Goal: Information Seeking & Learning: Learn about a topic

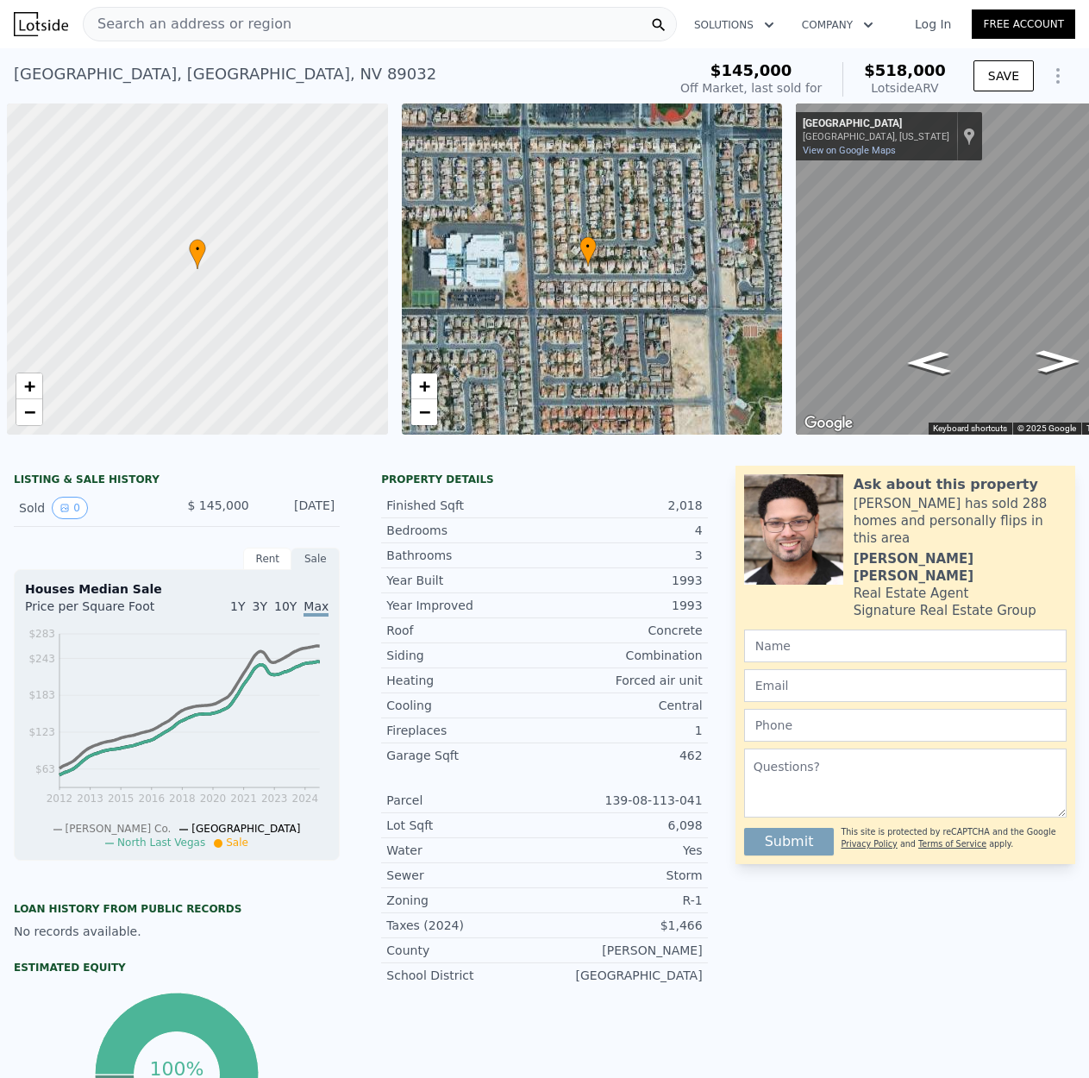
scroll to position [0, 1669]
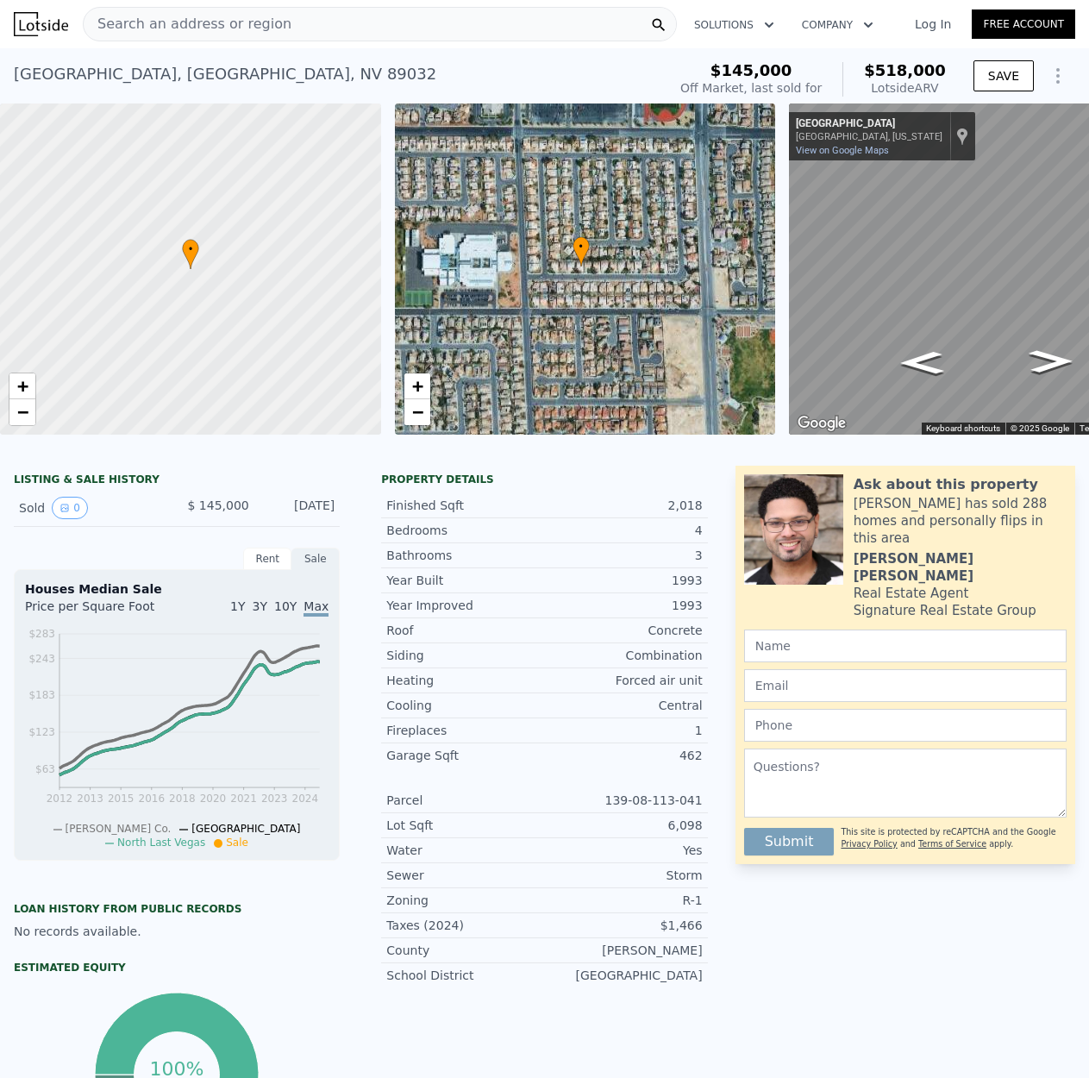
click at [254, 27] on span "Search an address or region" at bounding box center [188, 24] width 208 height 21
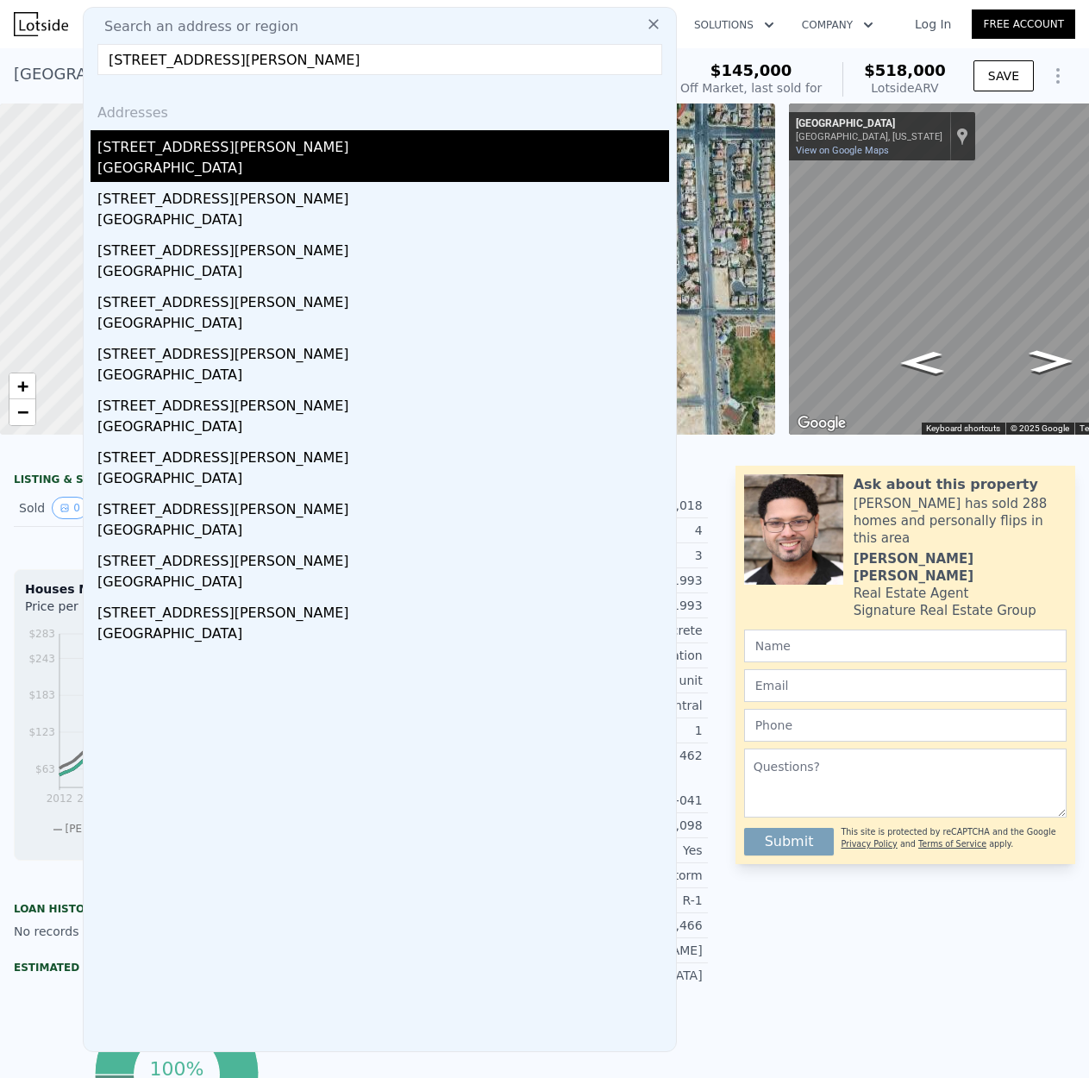
type input "3627 Hogan Rd SW, Atlanta, GA 30331"
click at [167, 151] on div "3627 Hogan Rd SW" at bounding box center [383, 144] width 572 height 28
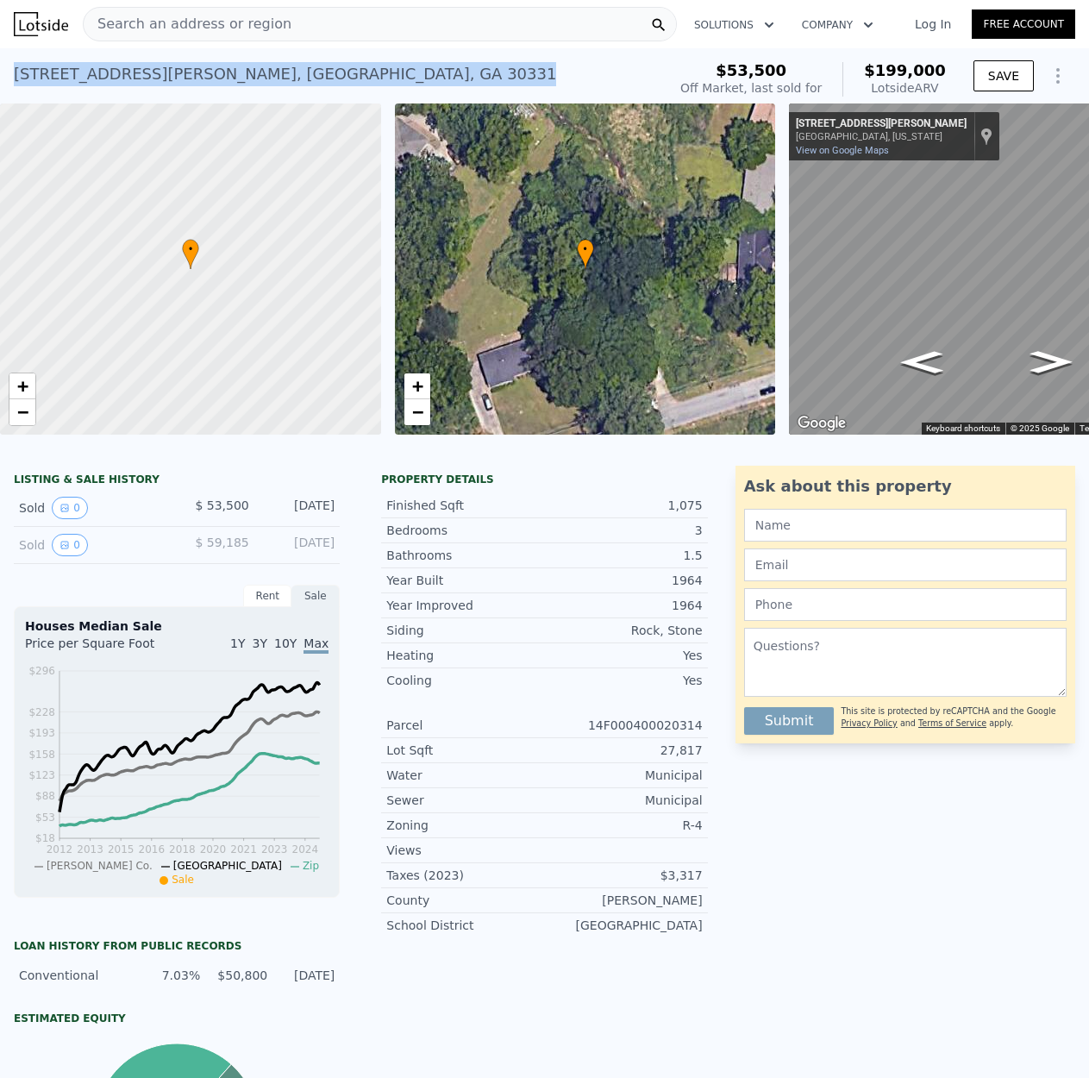
drag, startPoint x: 324, startPoint y: 80, endPoint x: 18, endPoint y: 80, distance: 306.1
click at [18, 80] on div "3627 Hogan Rd SW , Atlanta , GA 30331 Sold Apr 1998 for $53,500 (~ARV $199k )" at bounding box center [337, 79] width 646 height 48
copy div "3627 Hogan Rd SW , Atlanta , GA 30331"
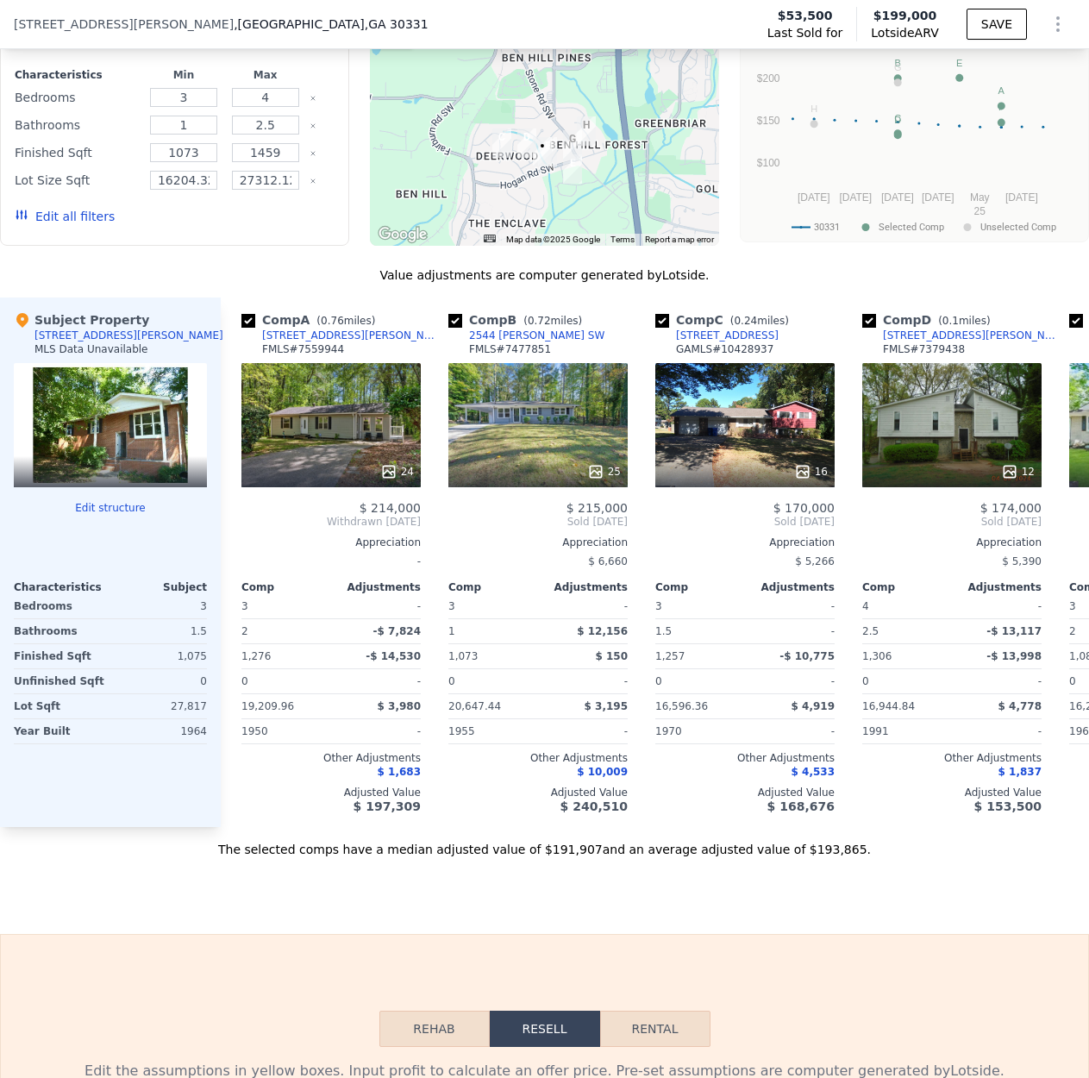
scroll to position [1512, 0]
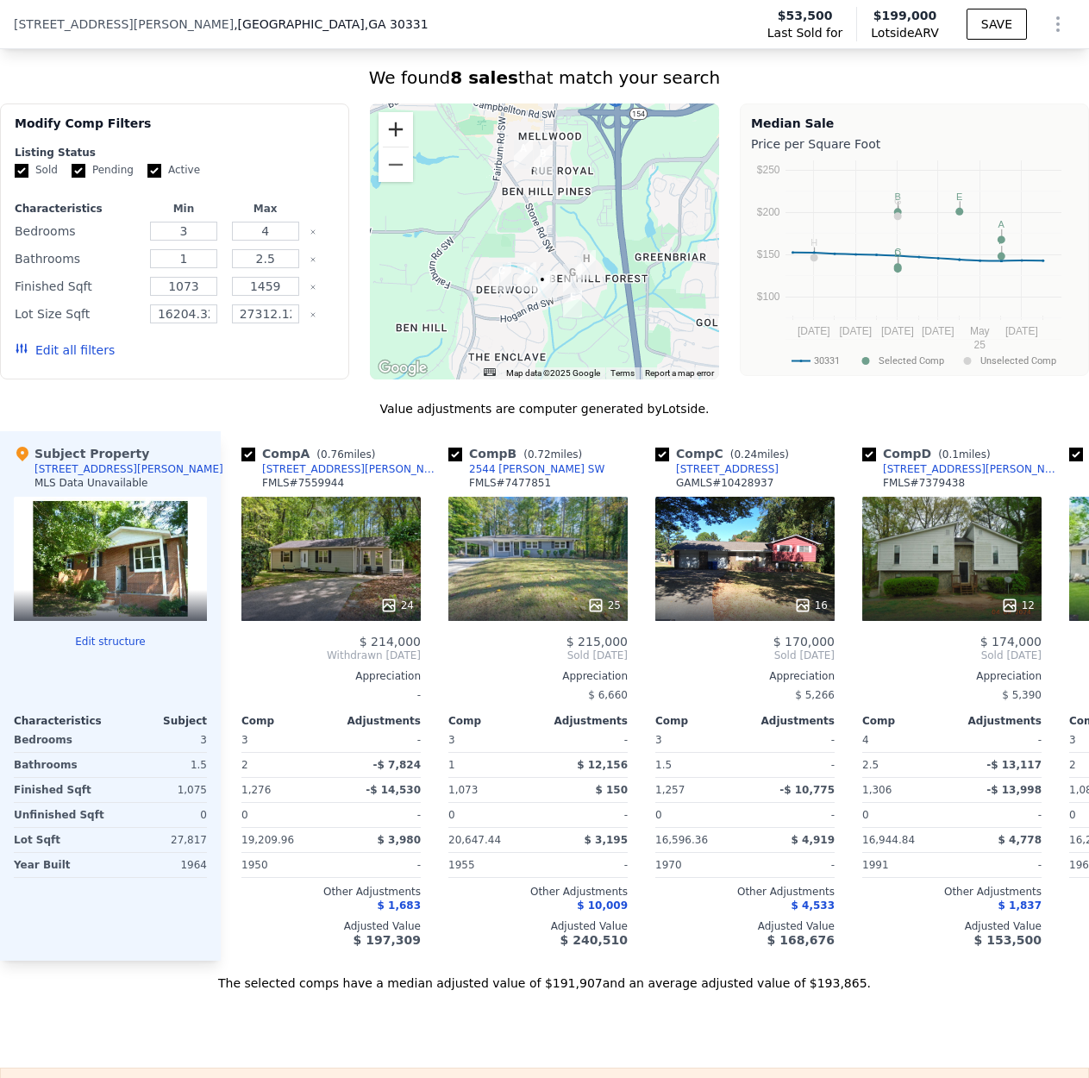
click at [395, 139] on button "Zoom in" at bounding box center [396, 129] width 34 height 34
click at [503, 243] on div "A B C D E F G H •" at bounding box center [544, 241] width 349 height 276
click at [391, 143] on button "Zoom in" at bounding box center [396, 129] width 34 height 34
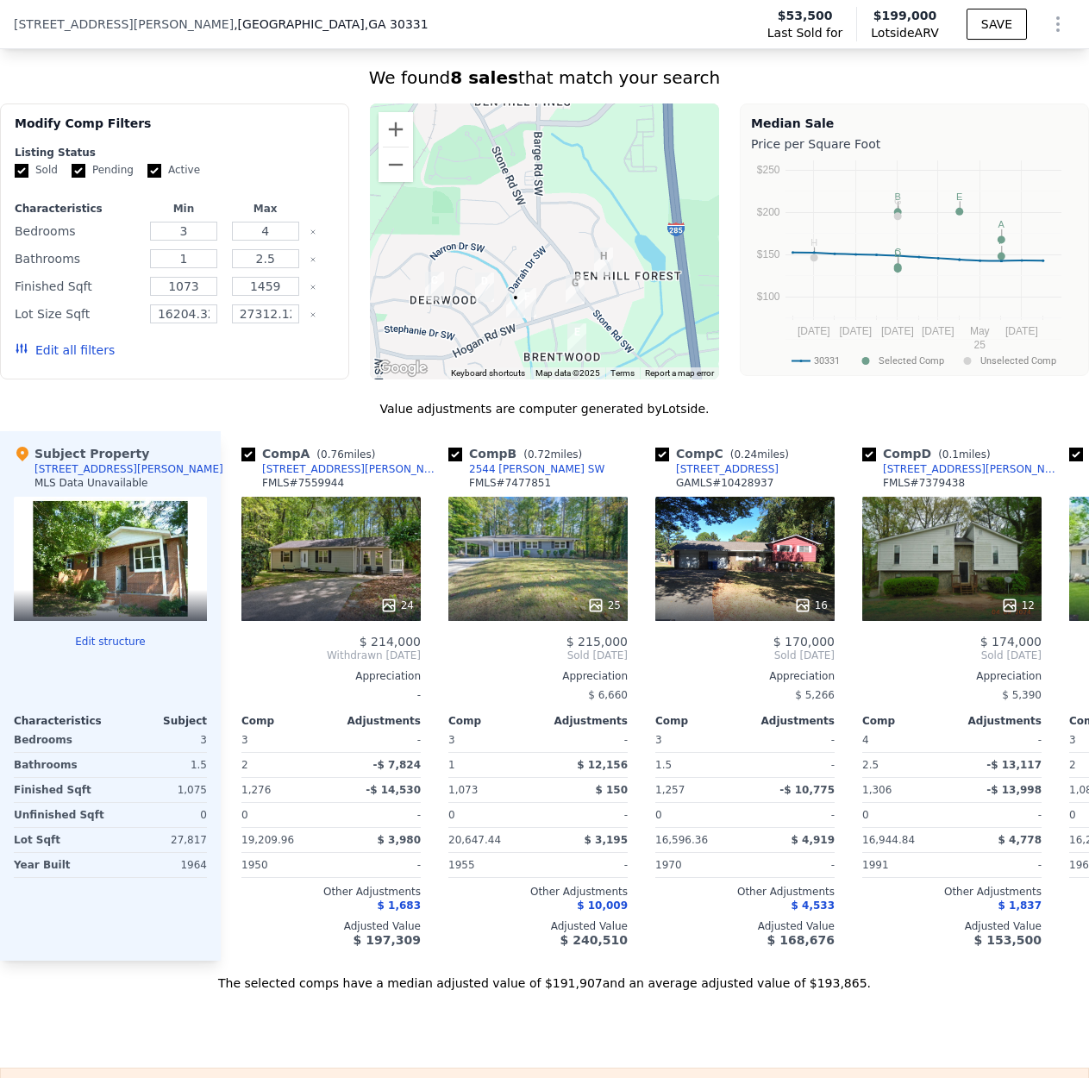
drag, startPoint x: 487, startPoint y: 255, endPoint x: 463, endPoint y: 215, distance: 47.2
click at [463, 215] on div at bounding box center [544, 241] width 349 height 276
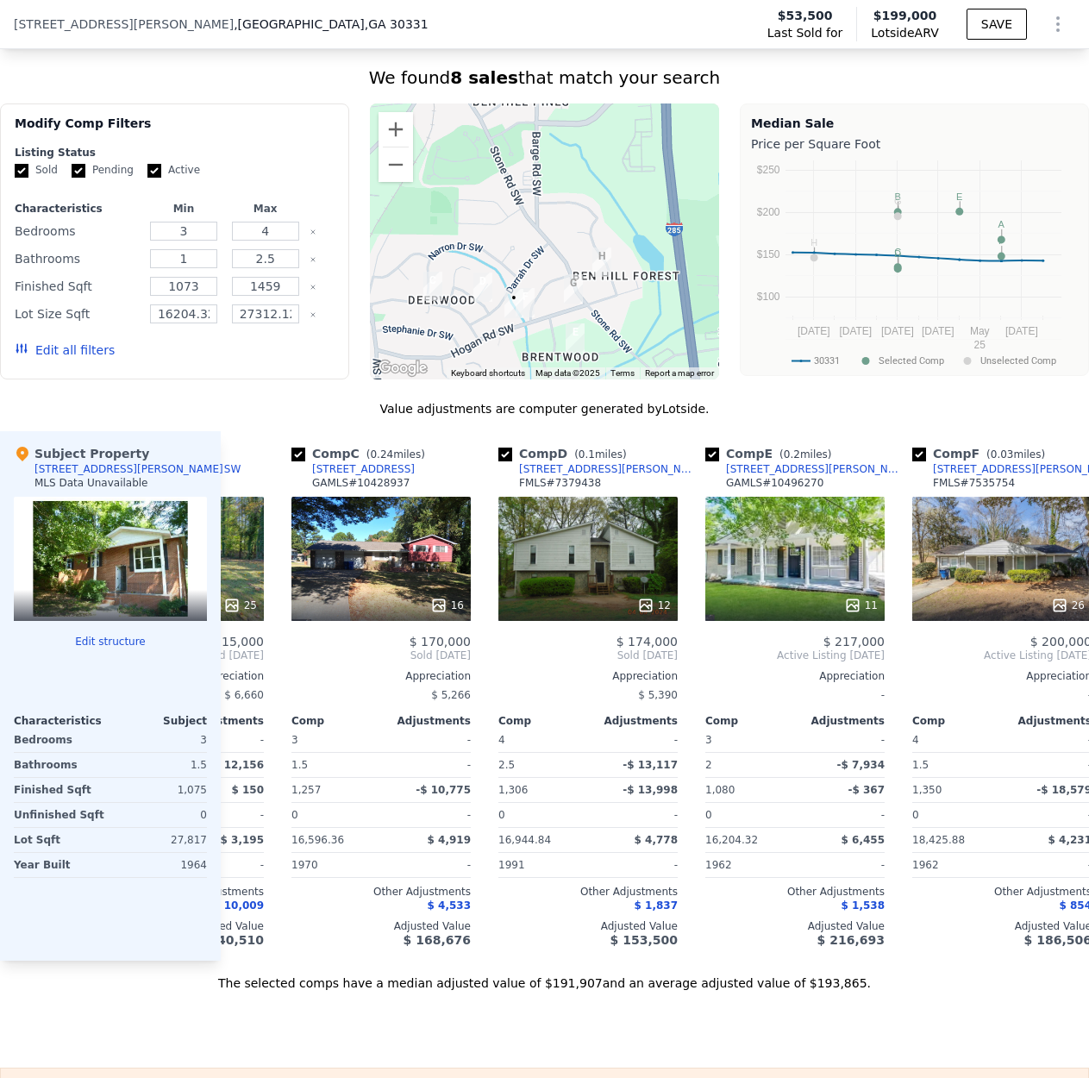
scroll to position [0, 365]
click at [792, 598] on div "11" at bounding box center [793, 559] width 179 height 124
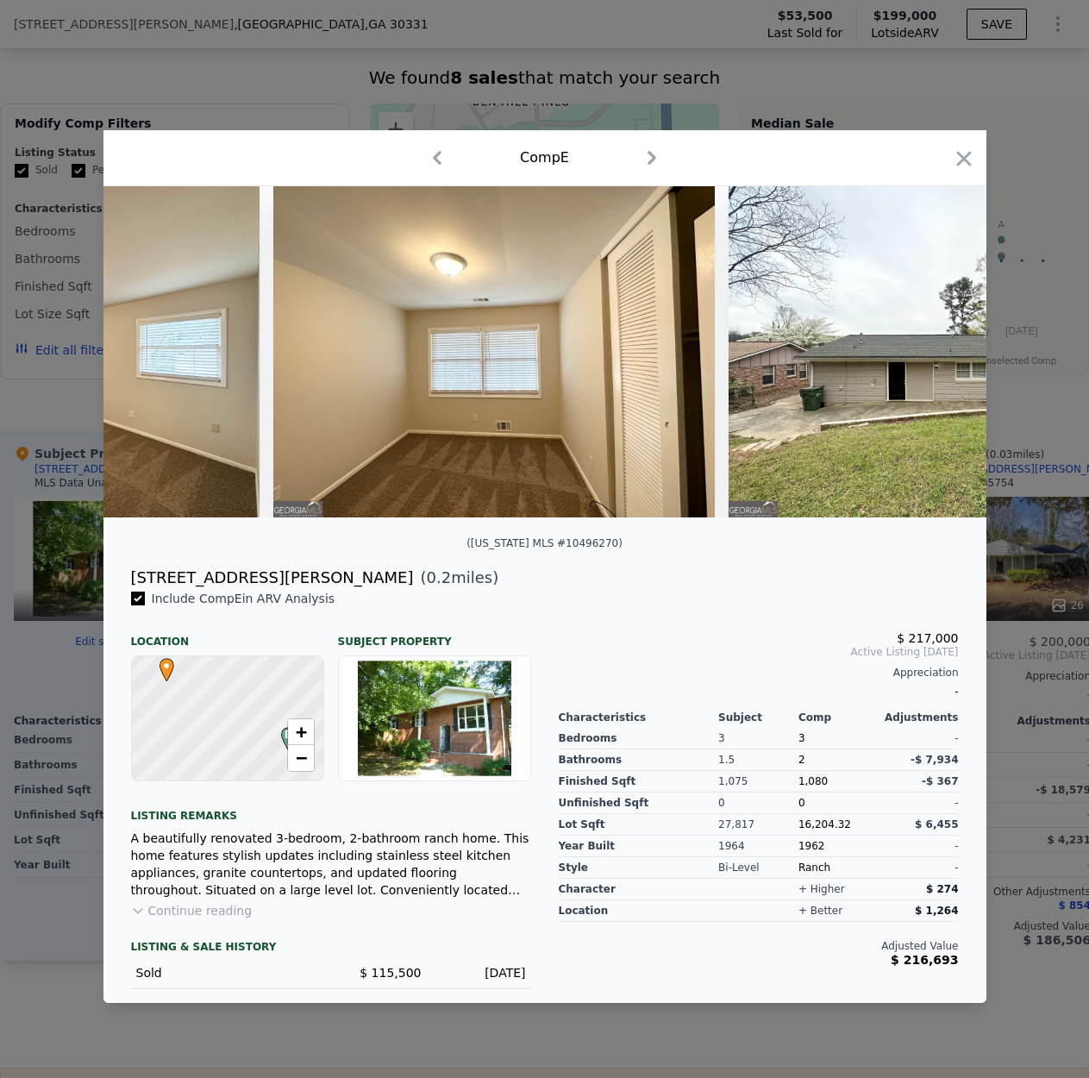
scroll to position [0, 4198]
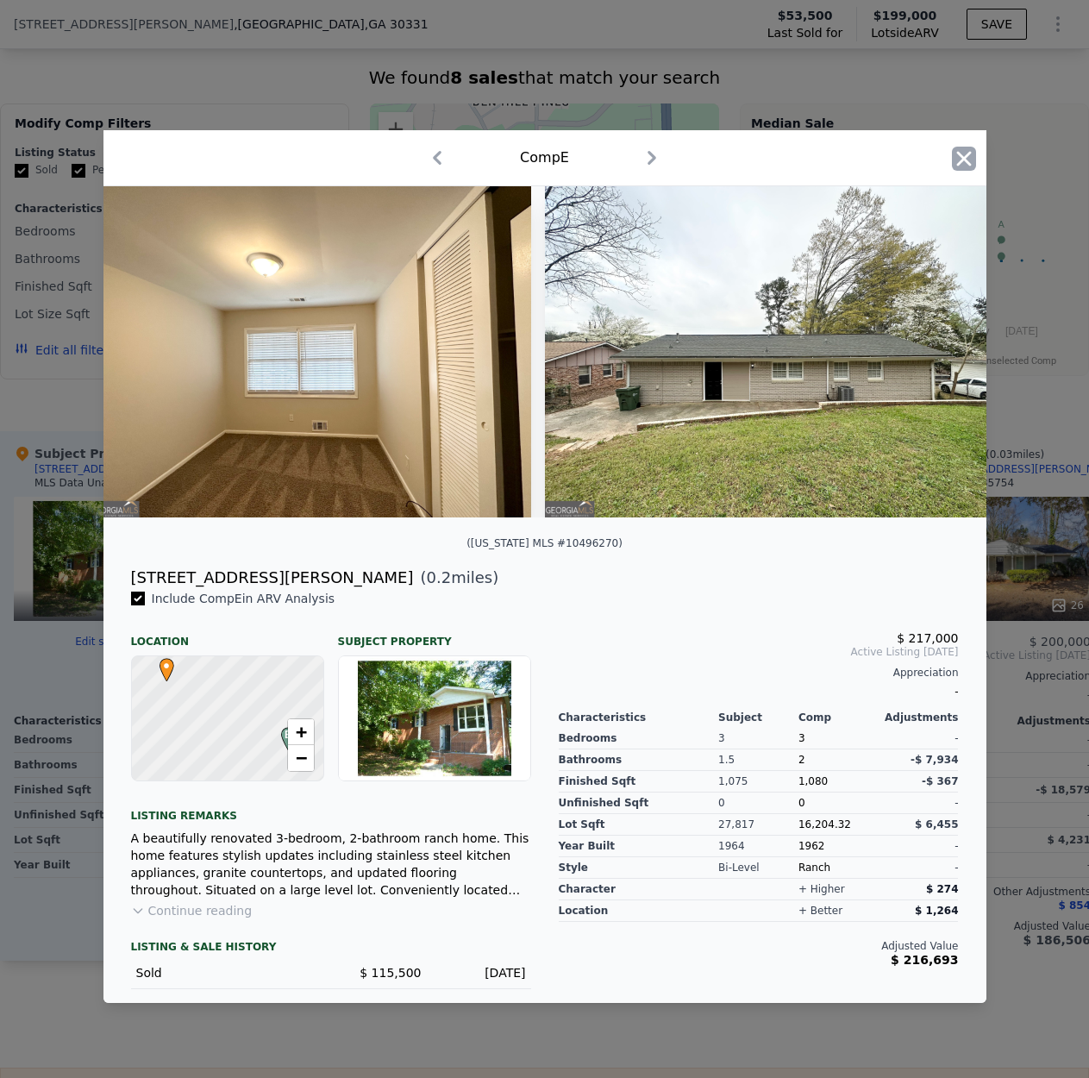
click at [954, 155] on icon "button" at bounding box center [964, 159] width 24 height 24
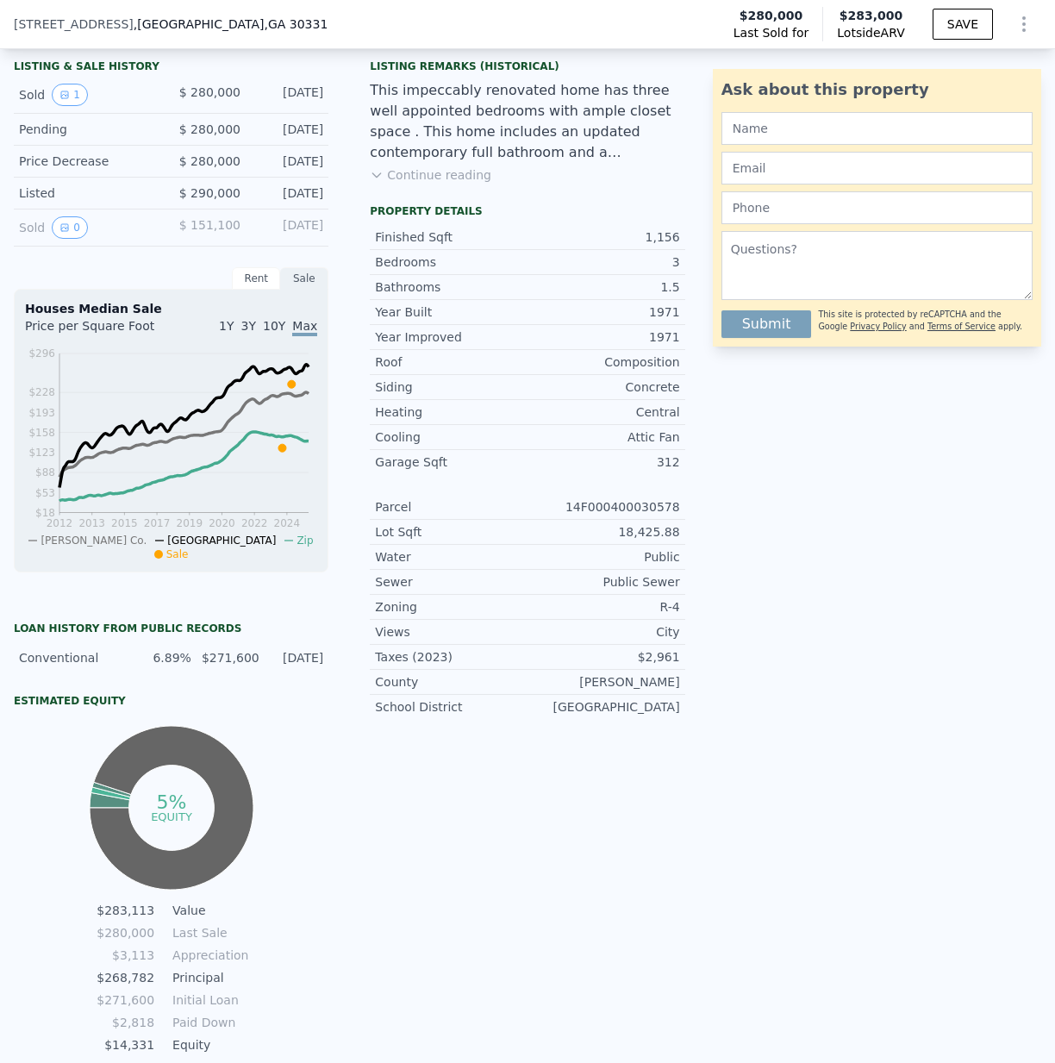
scroll to position [384, 0]
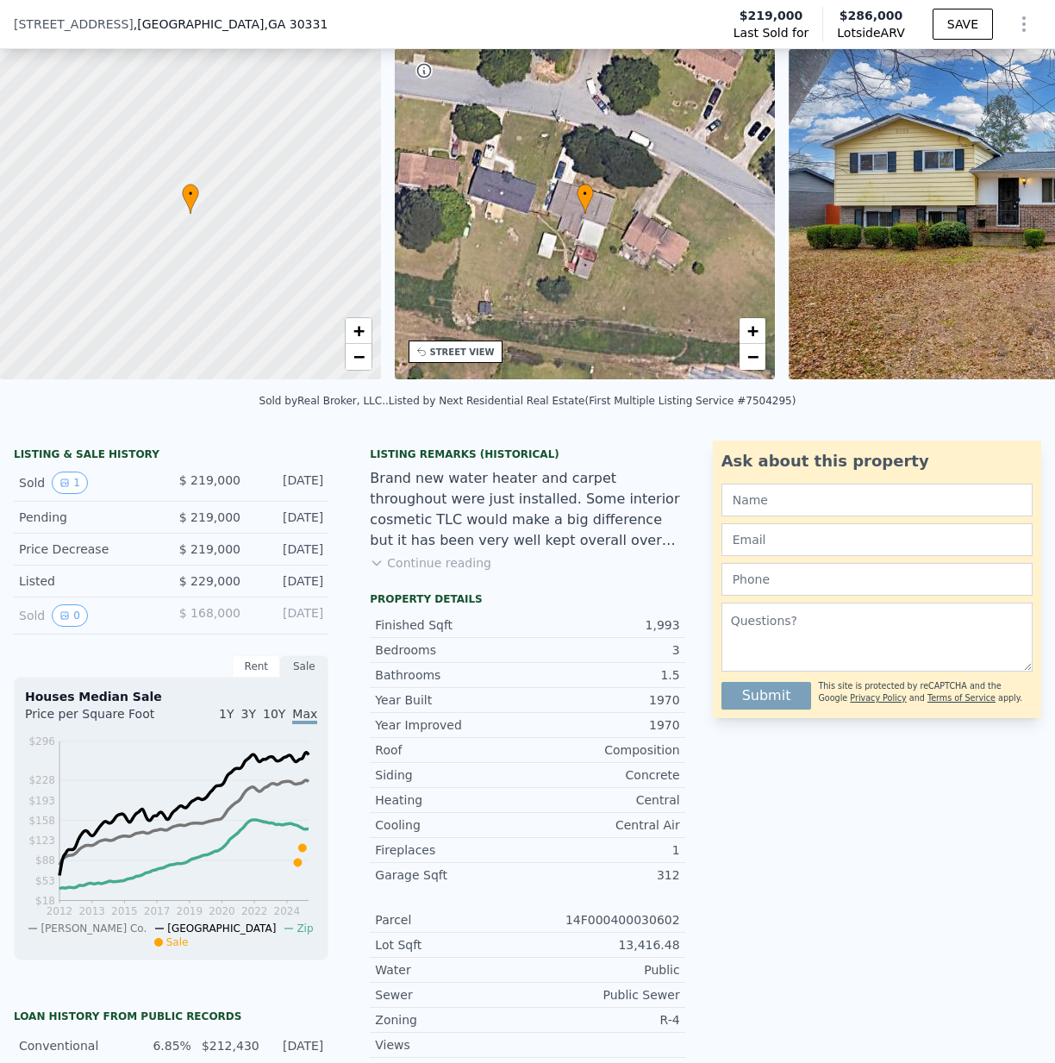
scroll to position [94, 0]
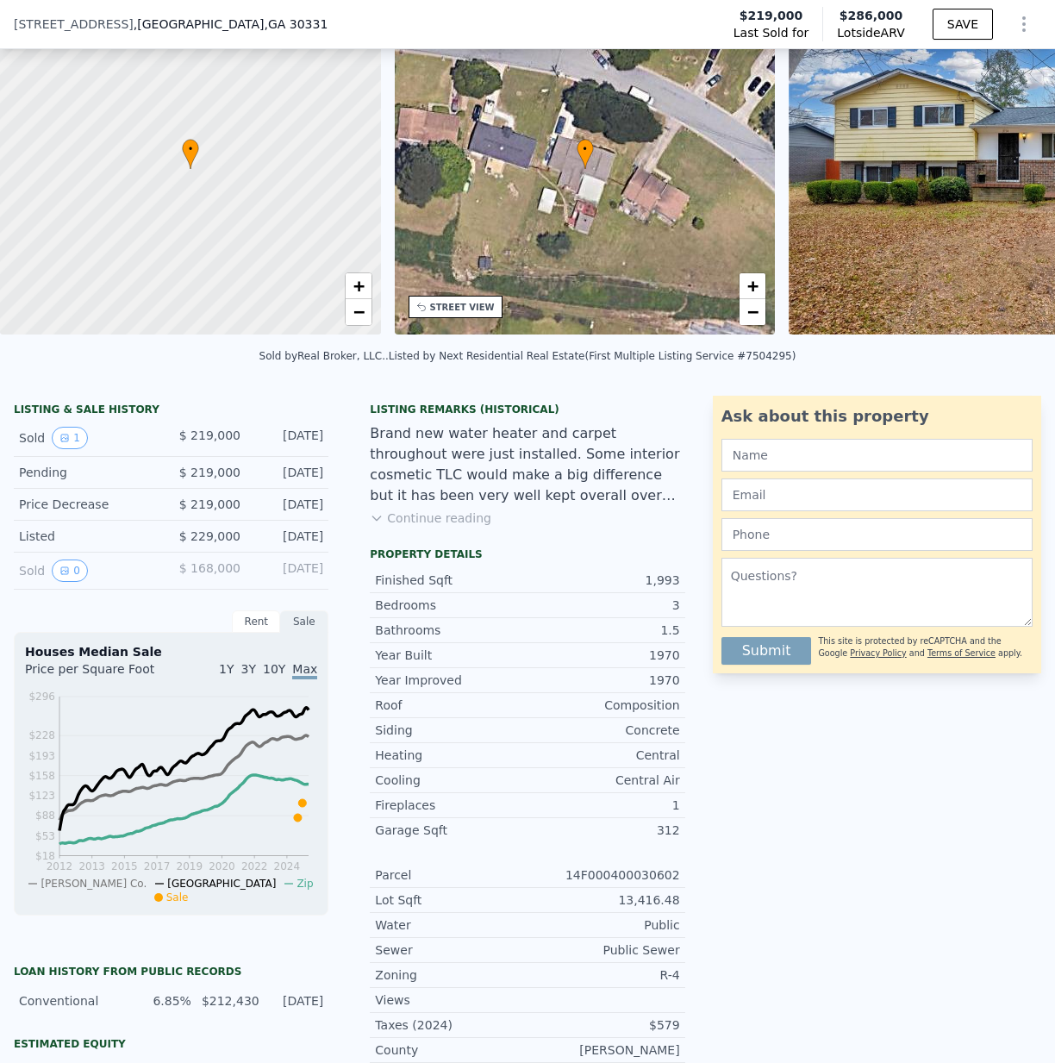
click at [438, 527] on button "Continue reading" at bounding box center [431, 518] width 122 height 17
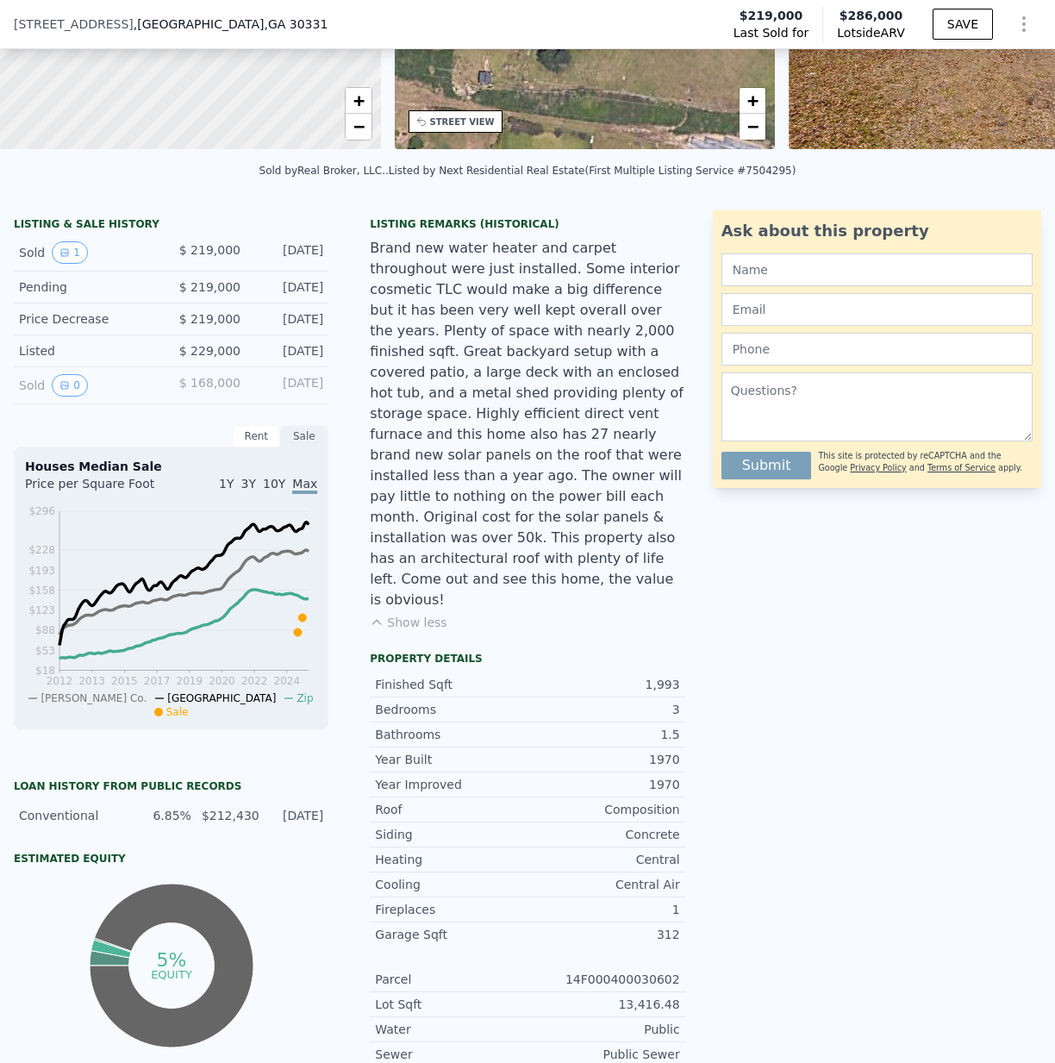
scroll to position [0, 0]
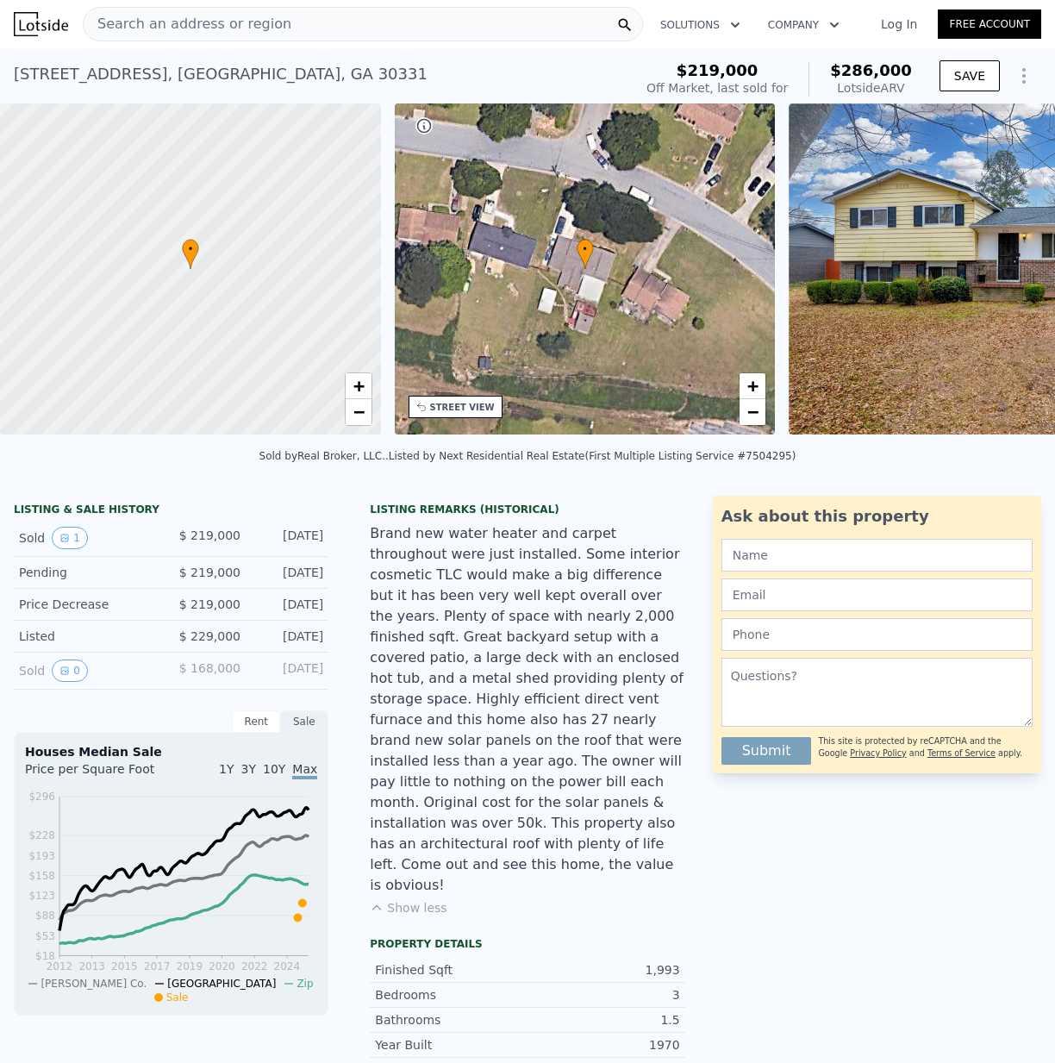
click at [184, 24] on span "Search an address or region" at bounding box center [188, 24] width 208 height 21
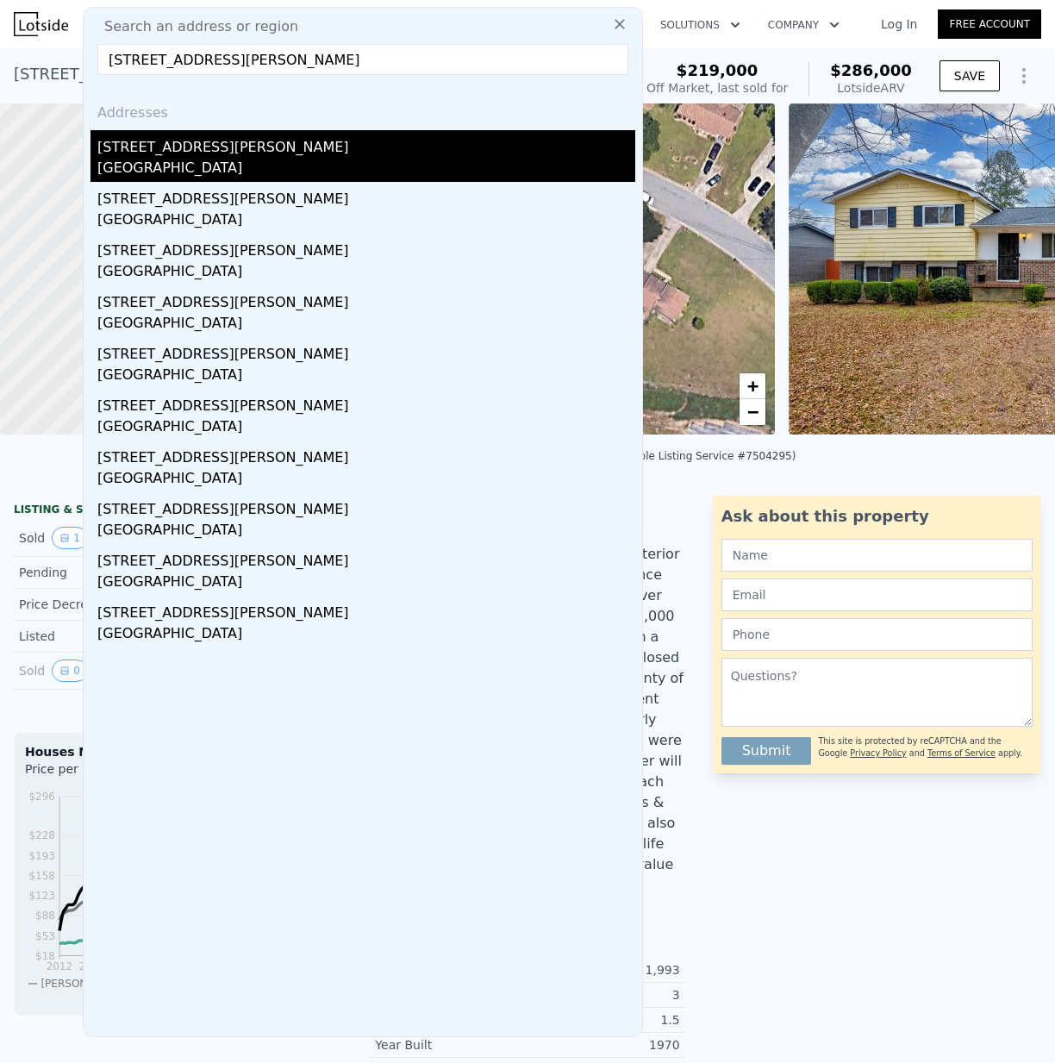
type input "[STREET_ADDRESS][PERSON_NAME]"
click at [180, 147] on div "[STREET_ADDRESS][PERSON_NAME]" at bounding box center [366, 144] width 538 height 28
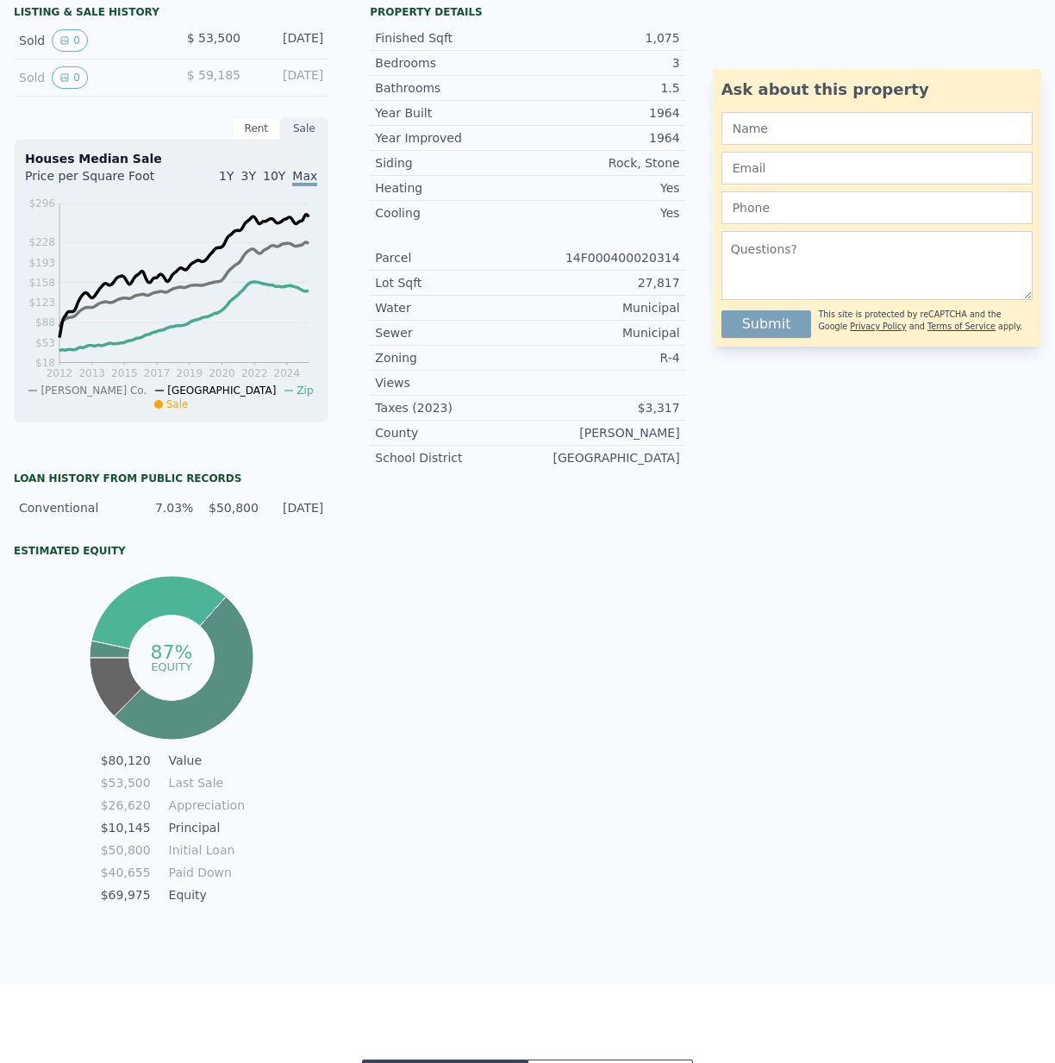
scroll to position [54, 0]
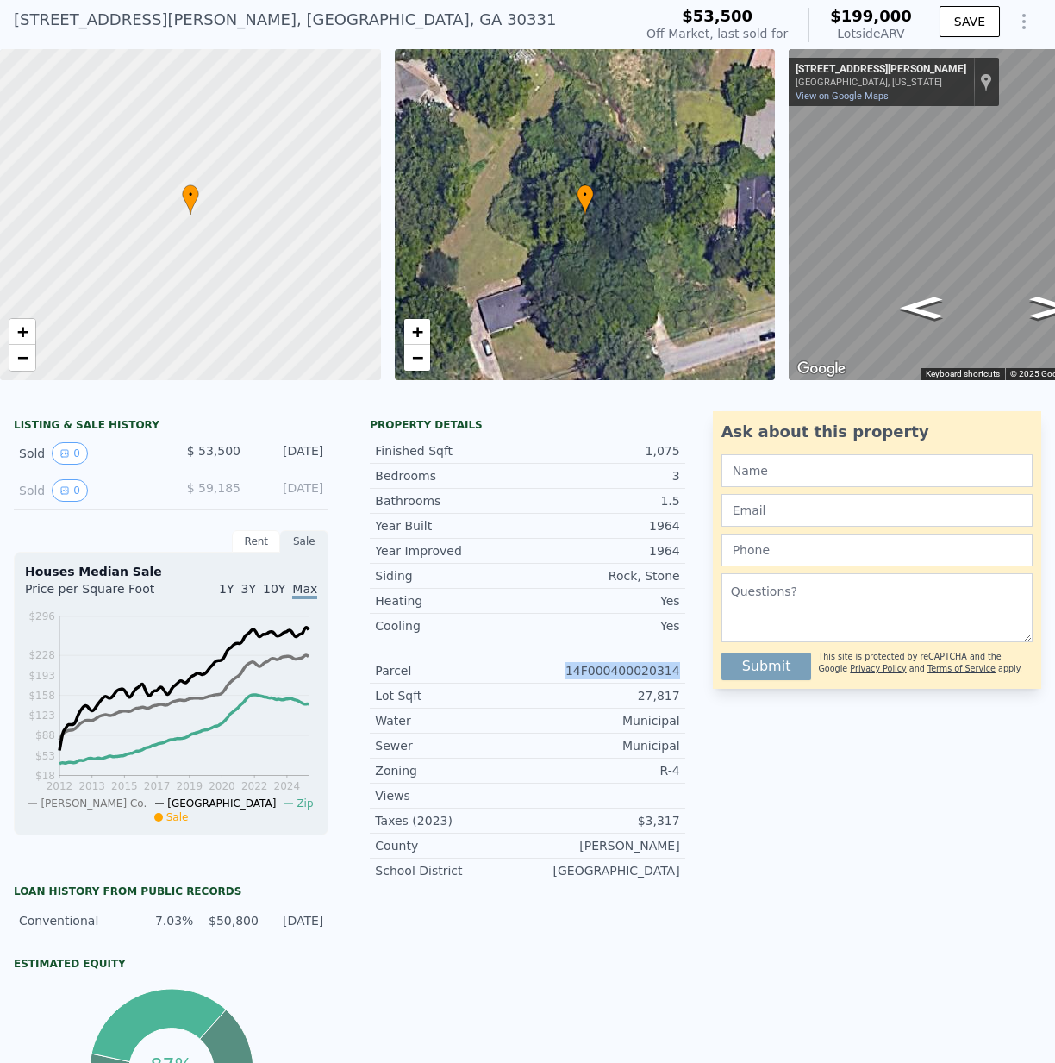
drag, startPoint x: 637, startPoint y: 681, endPoint x: 563, endPoint y: 681, distance: 74.2
click at [563, 681] on div "Property details Finished Sqft 1,075 Bedrooms 3 Bathrooms 1.5 Year Built 1964 Y…" at bounding box center [527, 657] width 342 height 479
copy div "14F000400020314"
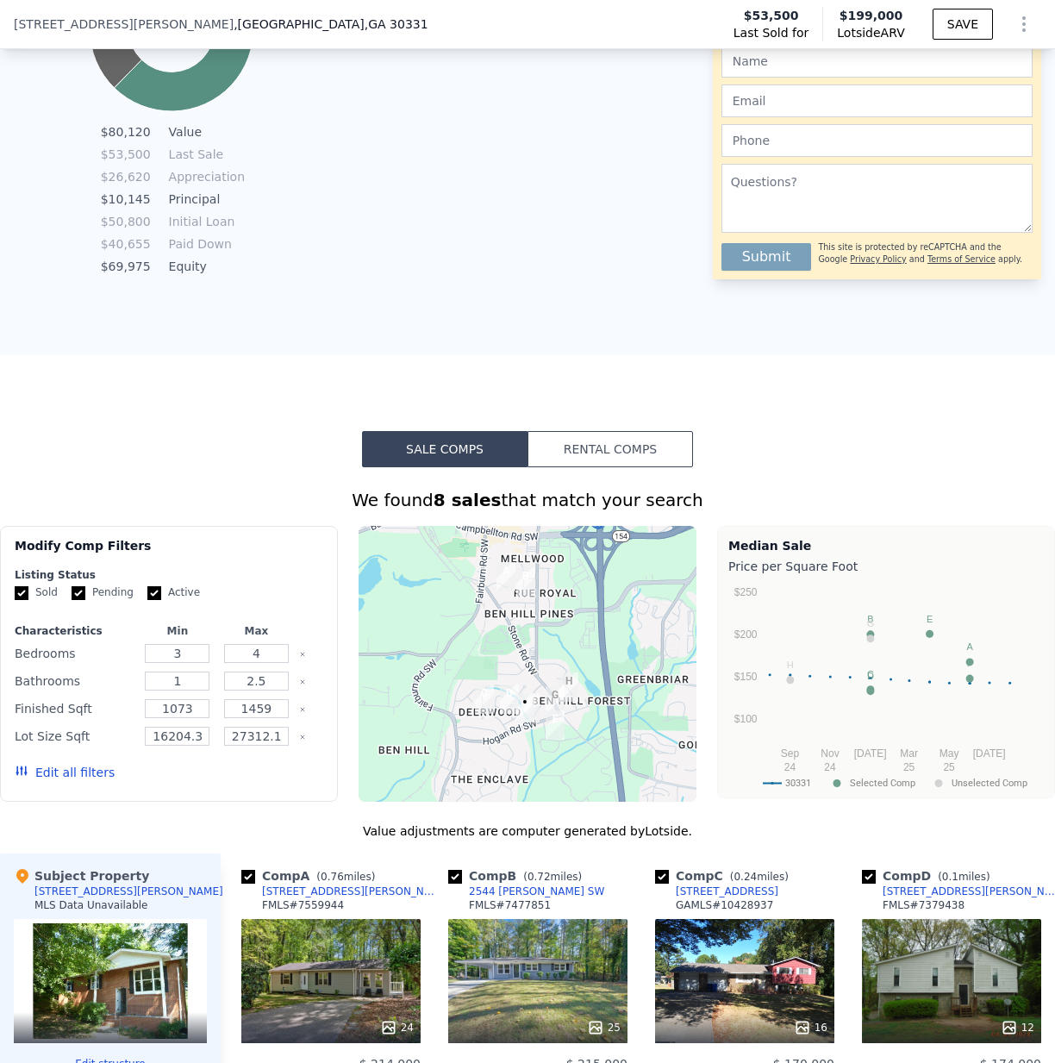
scroll to position [1327, 0]
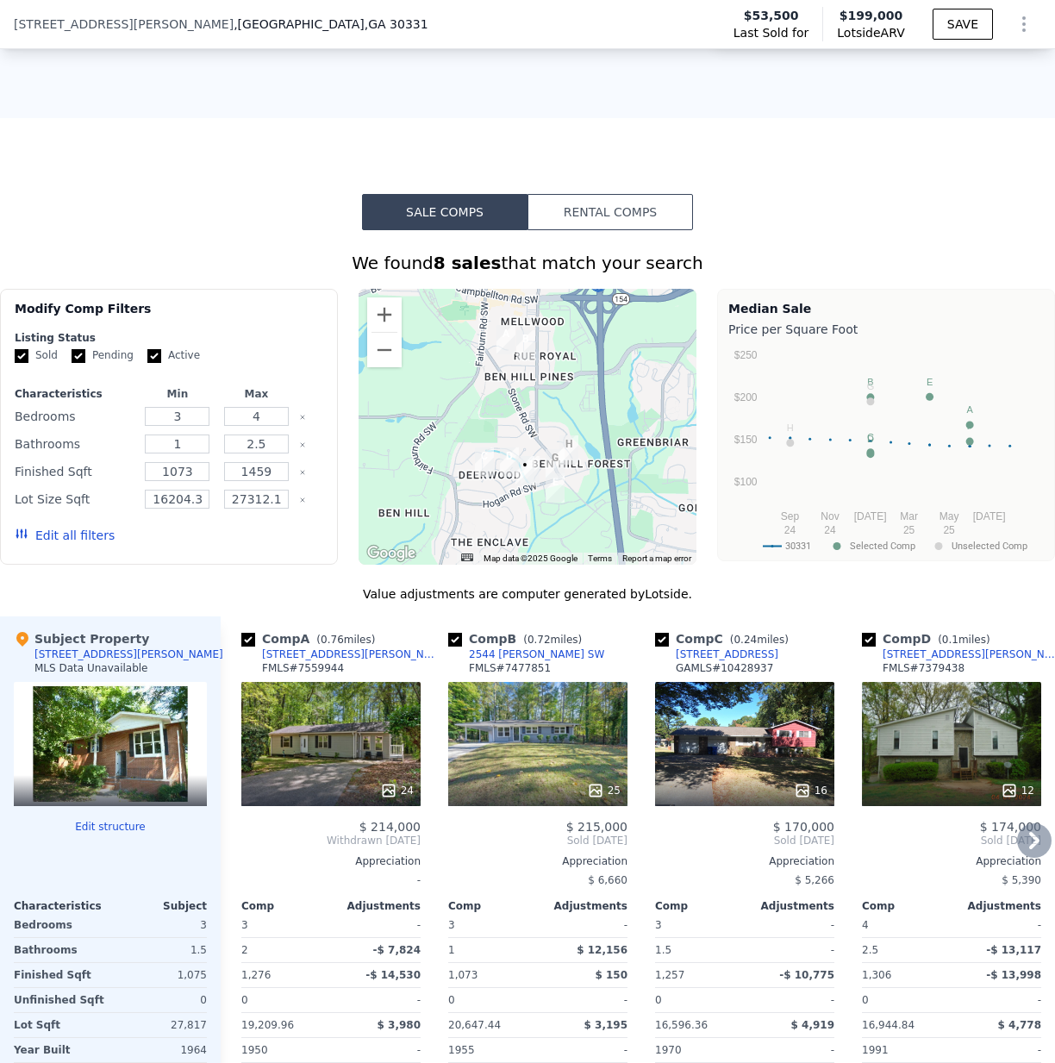
click at [360, 761] on div "24" at bounding box center [330, 744] width 179 height 124
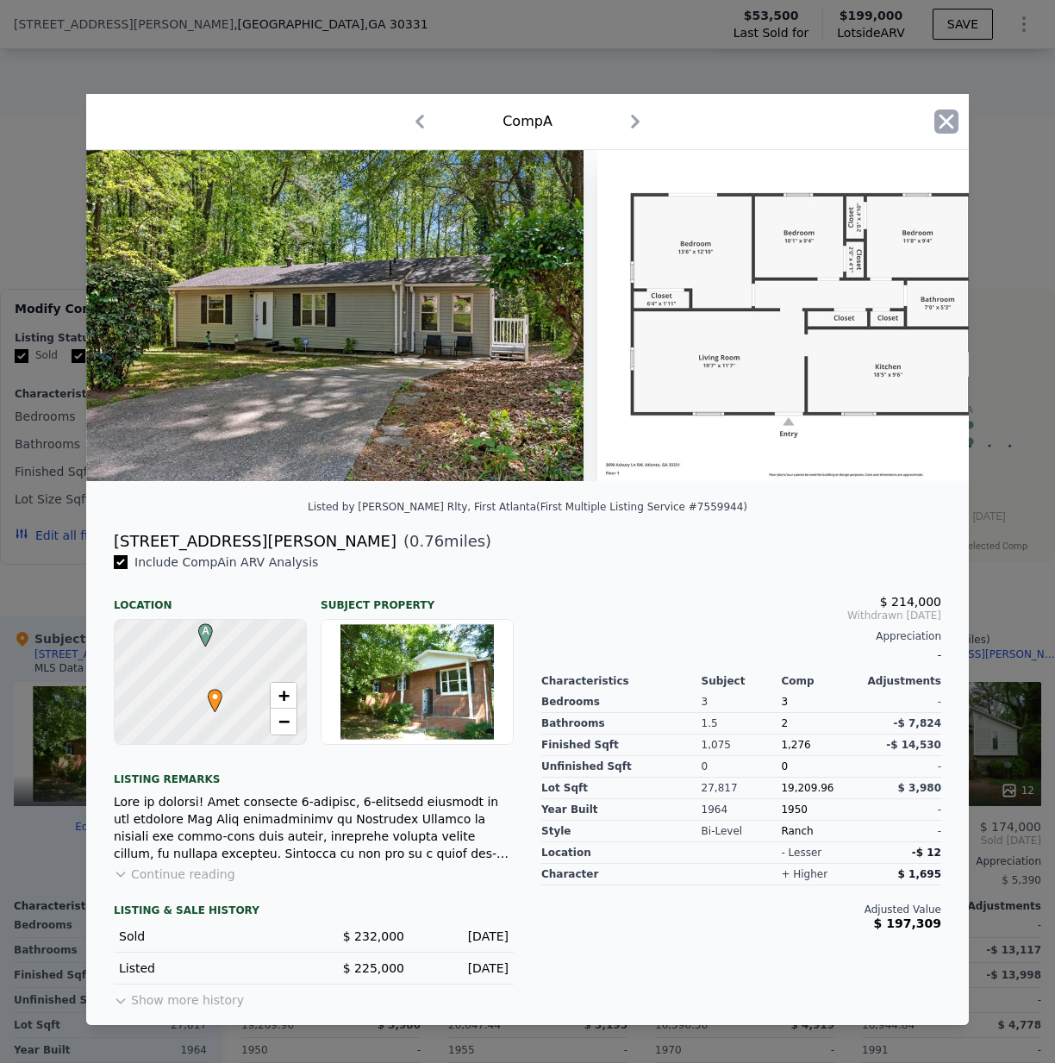
click at [943, 115] on icon "button" at bounding box center [947, 122] width 15 height 15
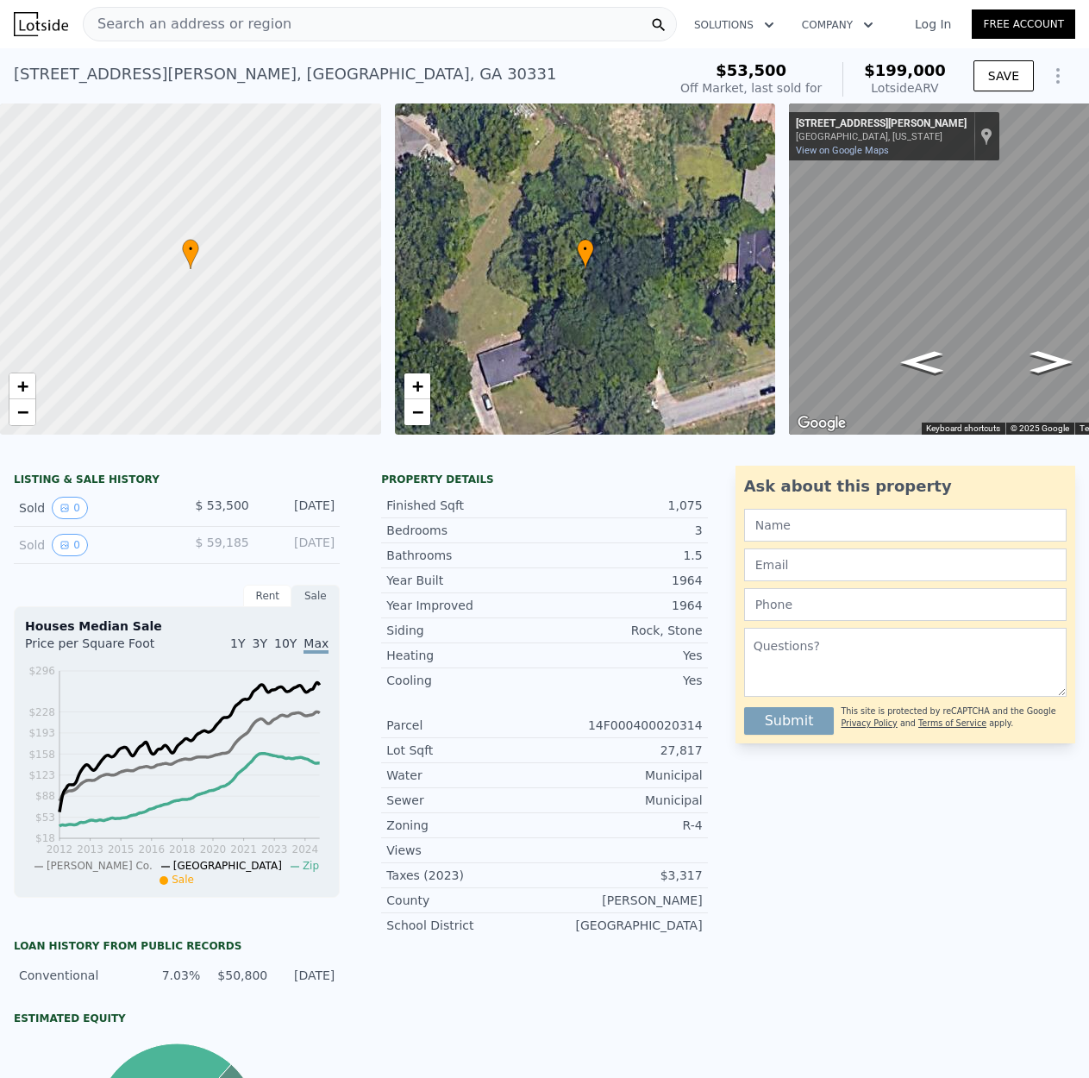
click at [175, 21] on span "Search an address or region" at bounding box center [188, 24] width 208 height 21
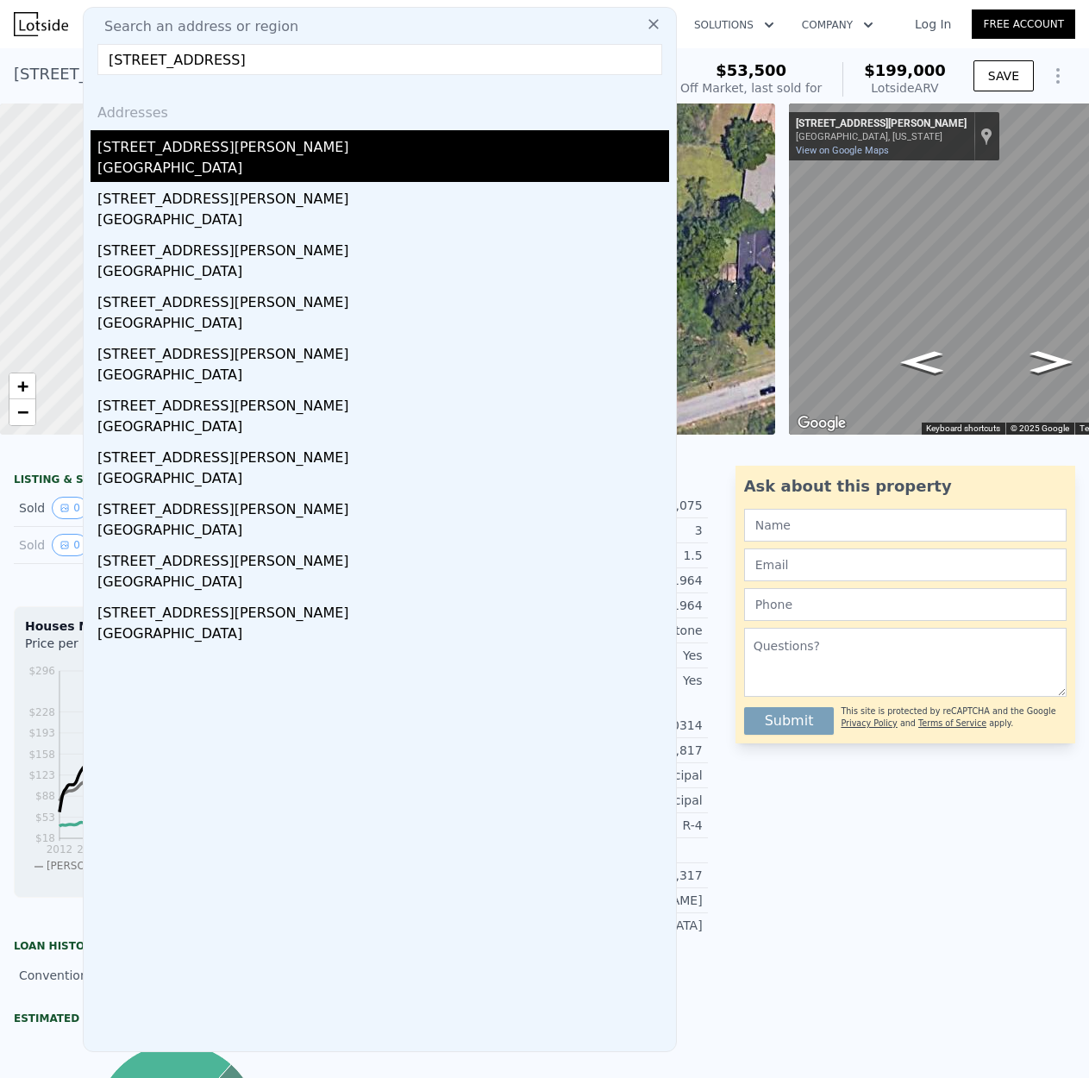
type input "2973 Cambridge Dr SW, Atlanta, GA 30331"
click at [180, 143] on div "[STREET_ADDRESS][PERSON_NAME]" at bounding box center [383, 144] width 572 height 28
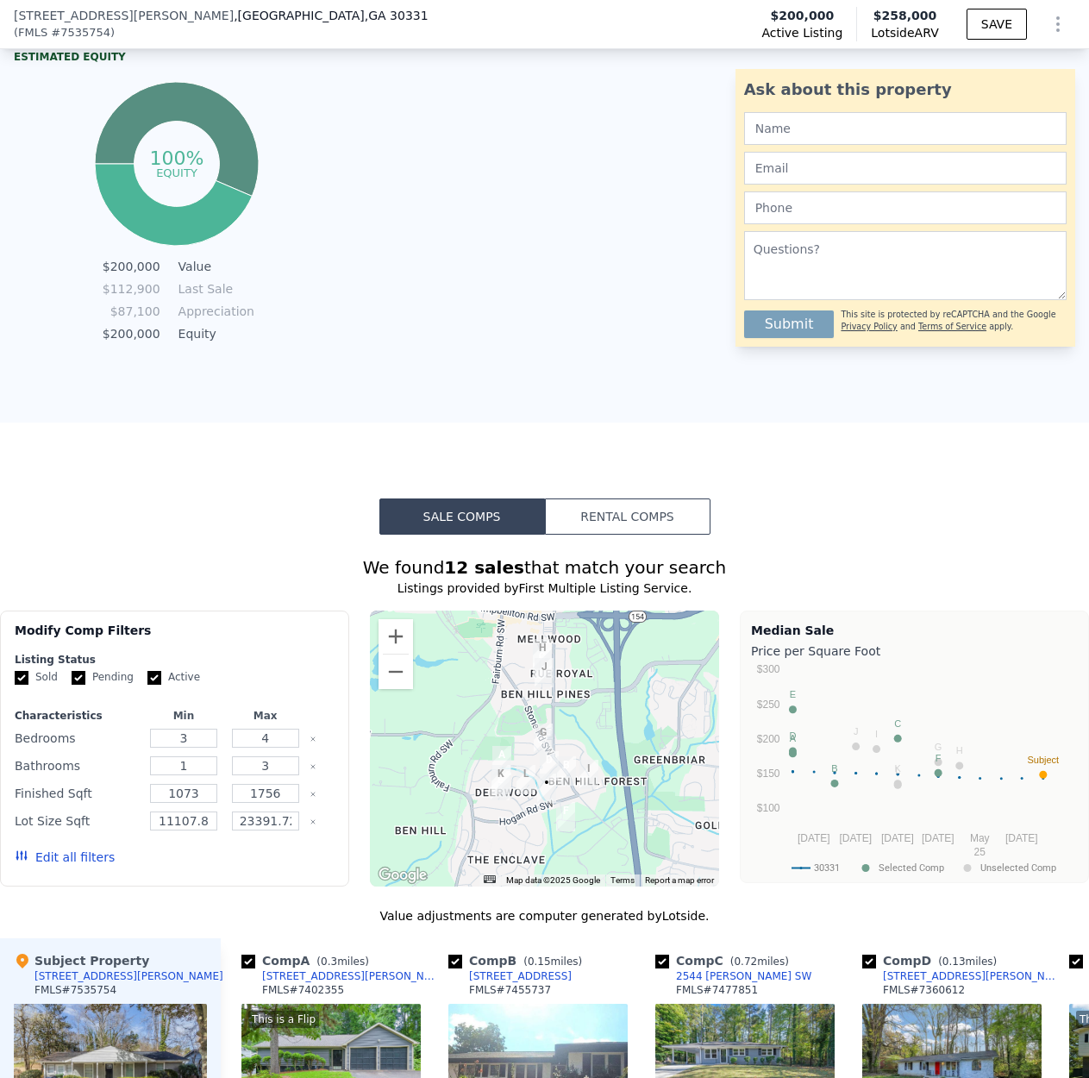
scroll to position [1291, 0]
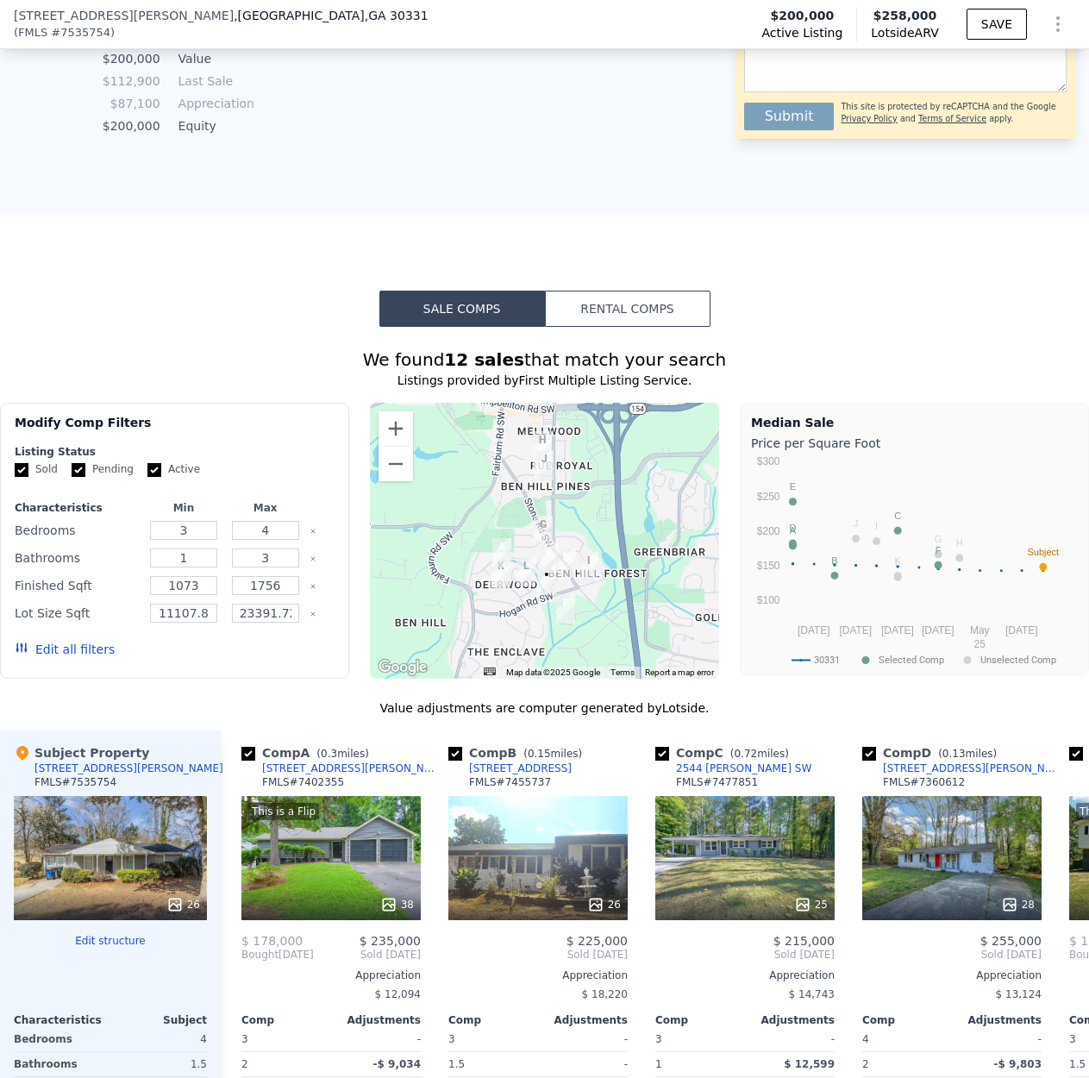
click at [103, 889] on div "26" at bounding box center [110, 858] width 193 height 124
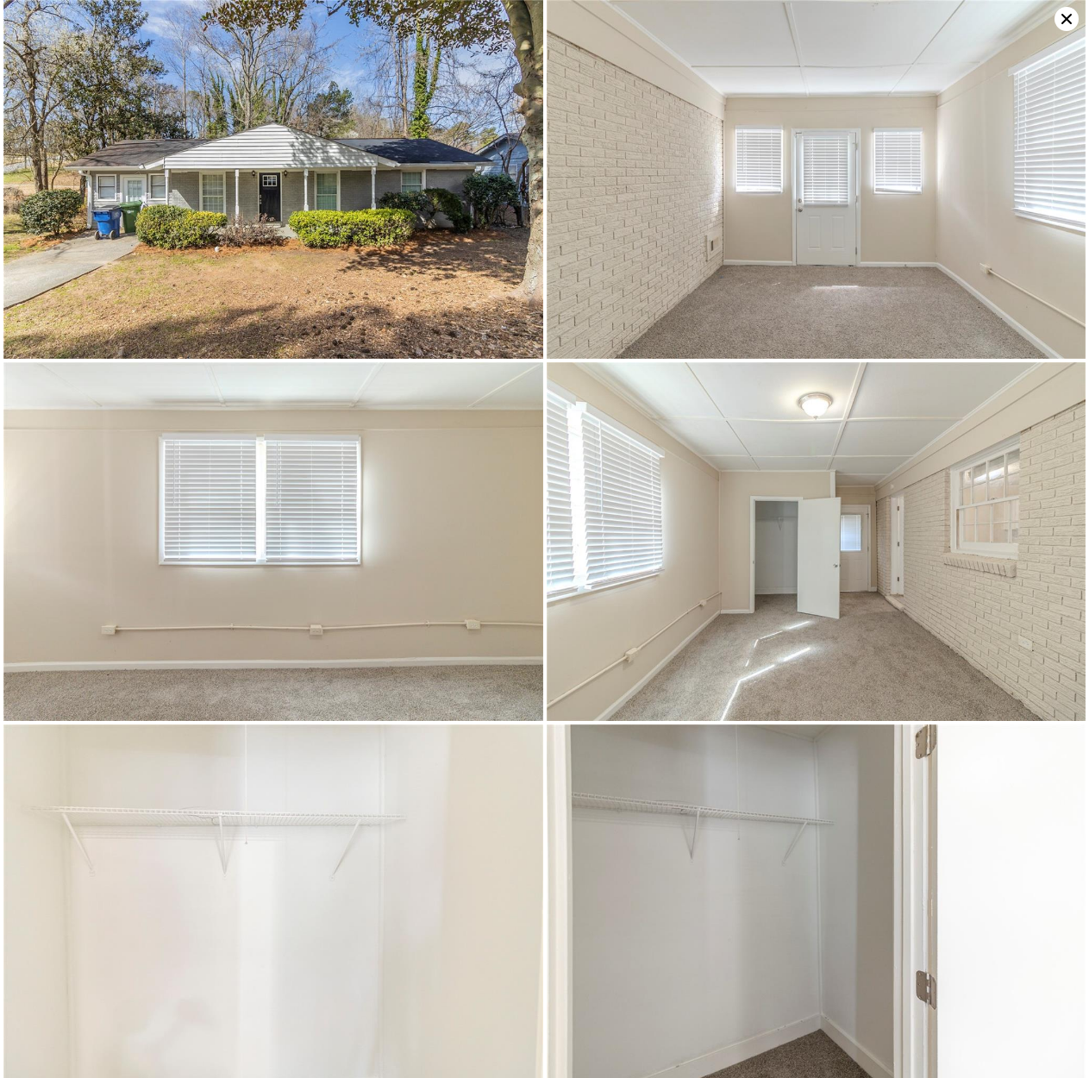
type input "2.5"
type input "1459"
type input "16204.32"
type input "27312.12"
checkbox input "true"
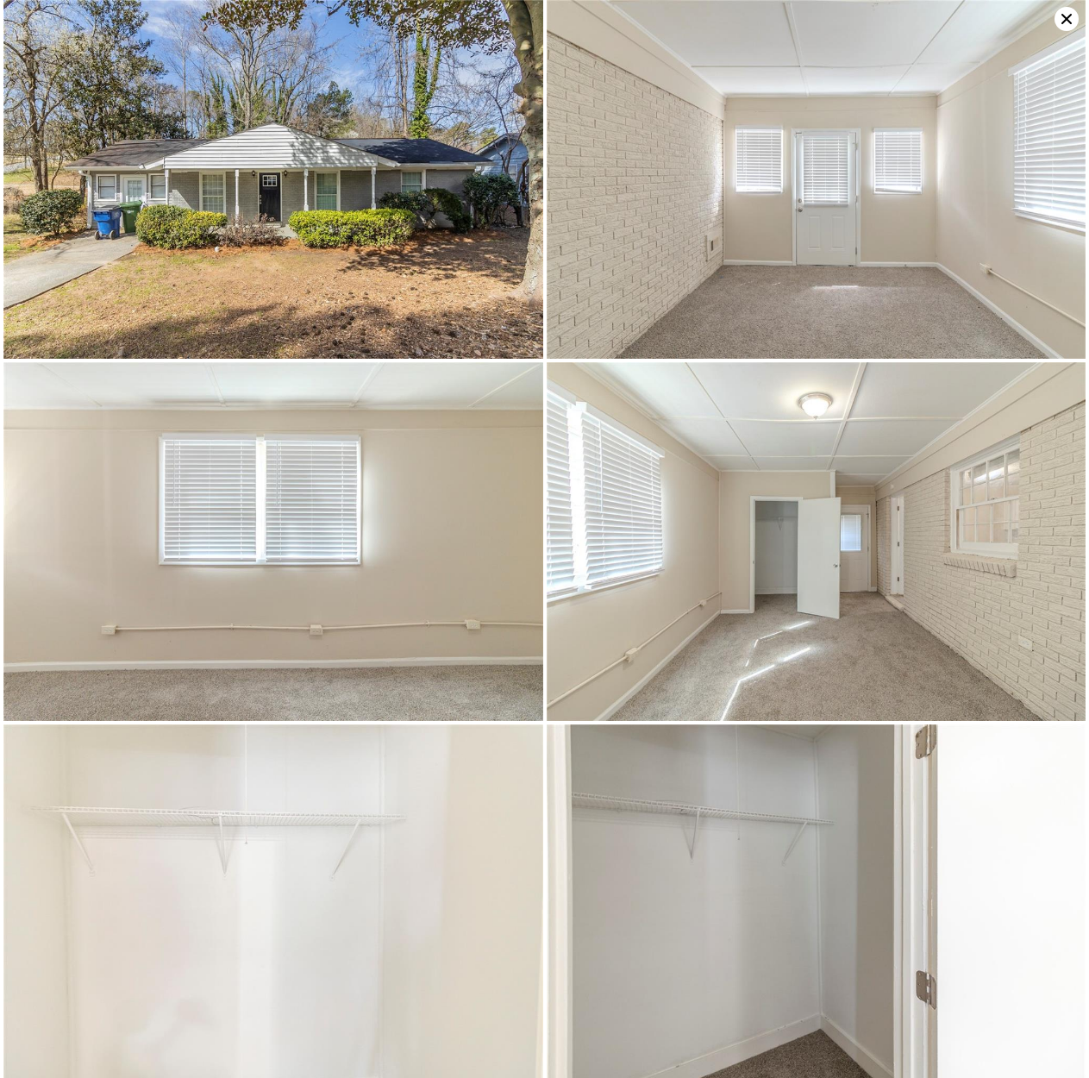
checkbox input "true"
type input "$ 199,000"
type input "$ 129,022"
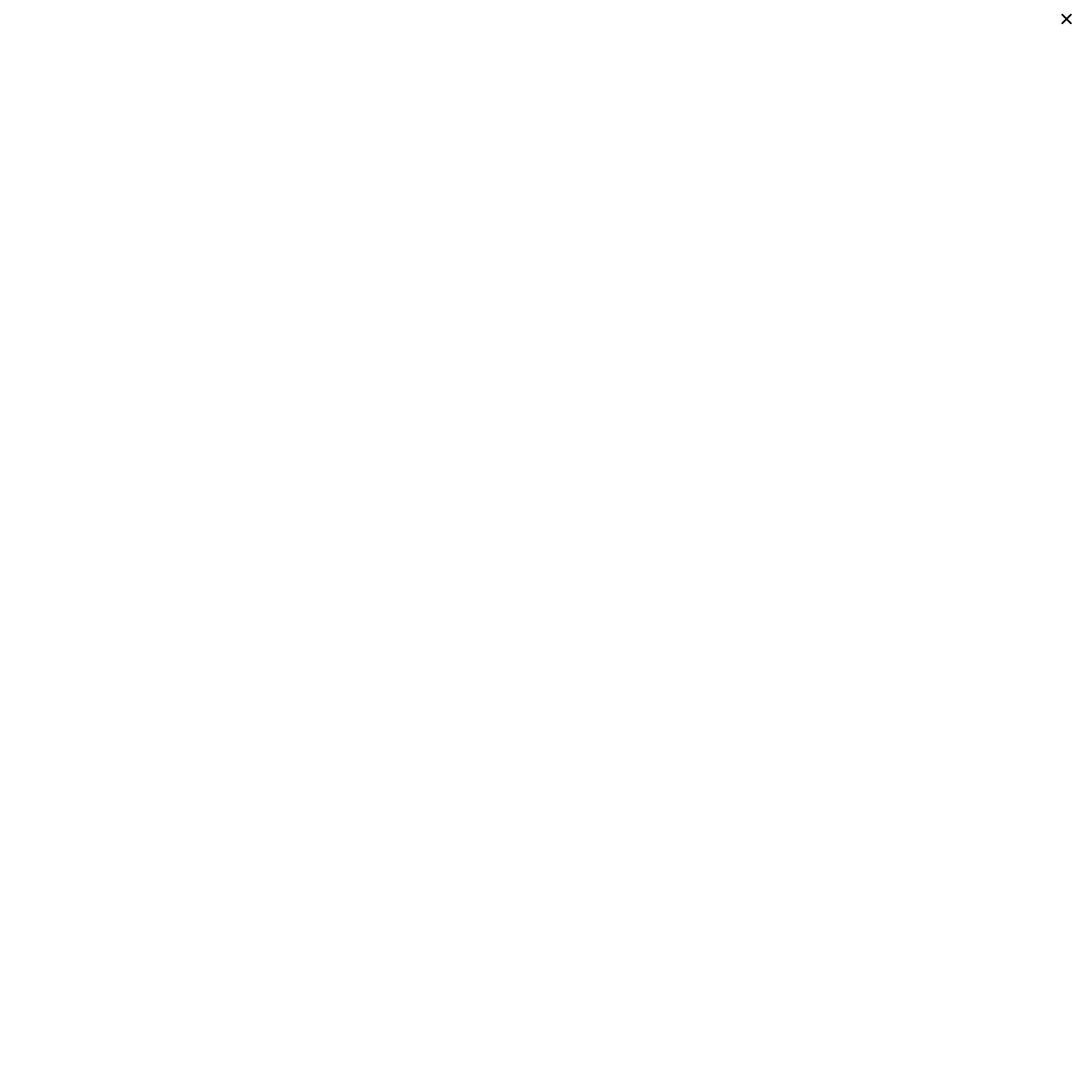
scroll to position [1165, 0]
type input "0"
type input "3"
type input "1445"
type input "1979"
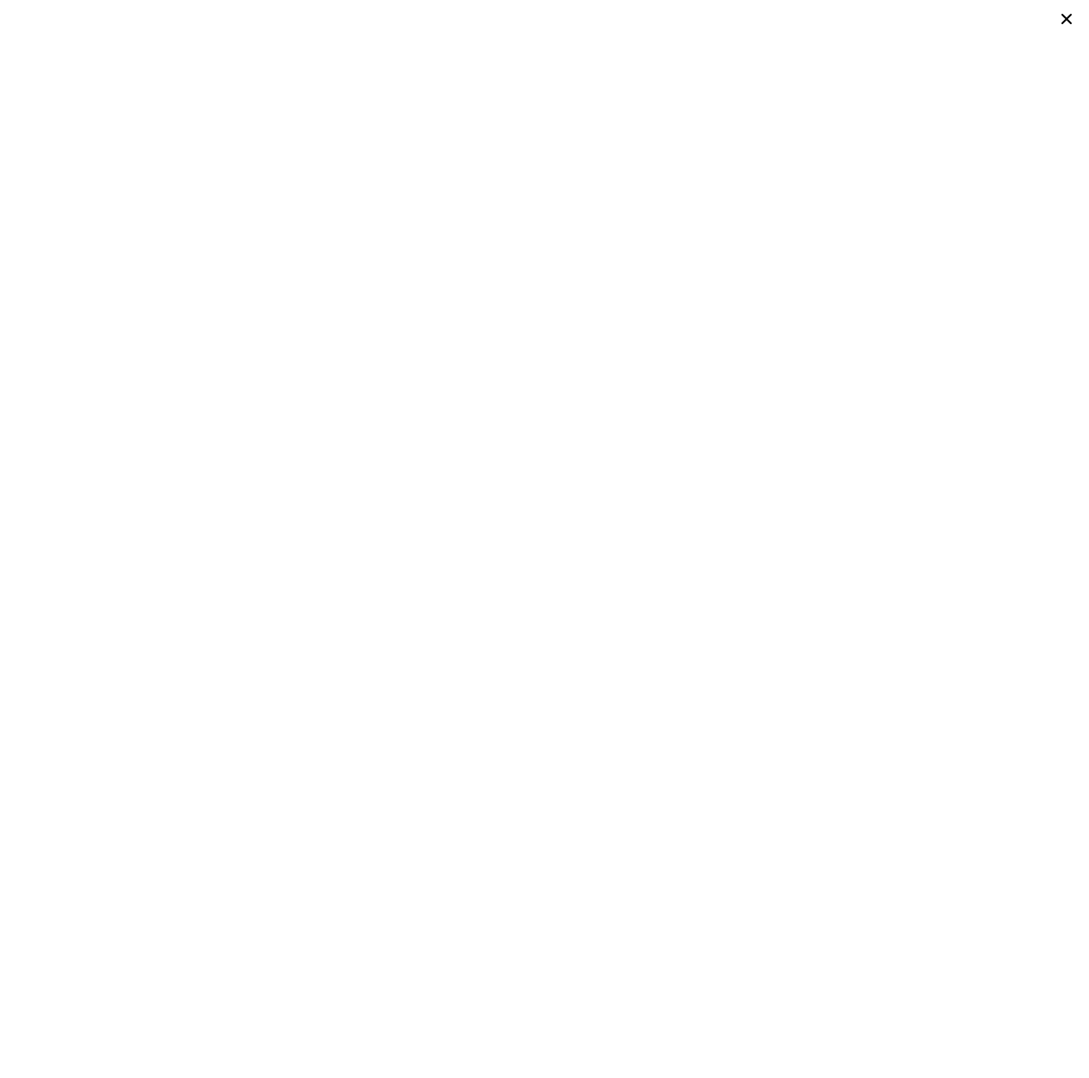
type input "5663"
type input "6534"
type input "$ 518,000"
type input "$ 332,966"
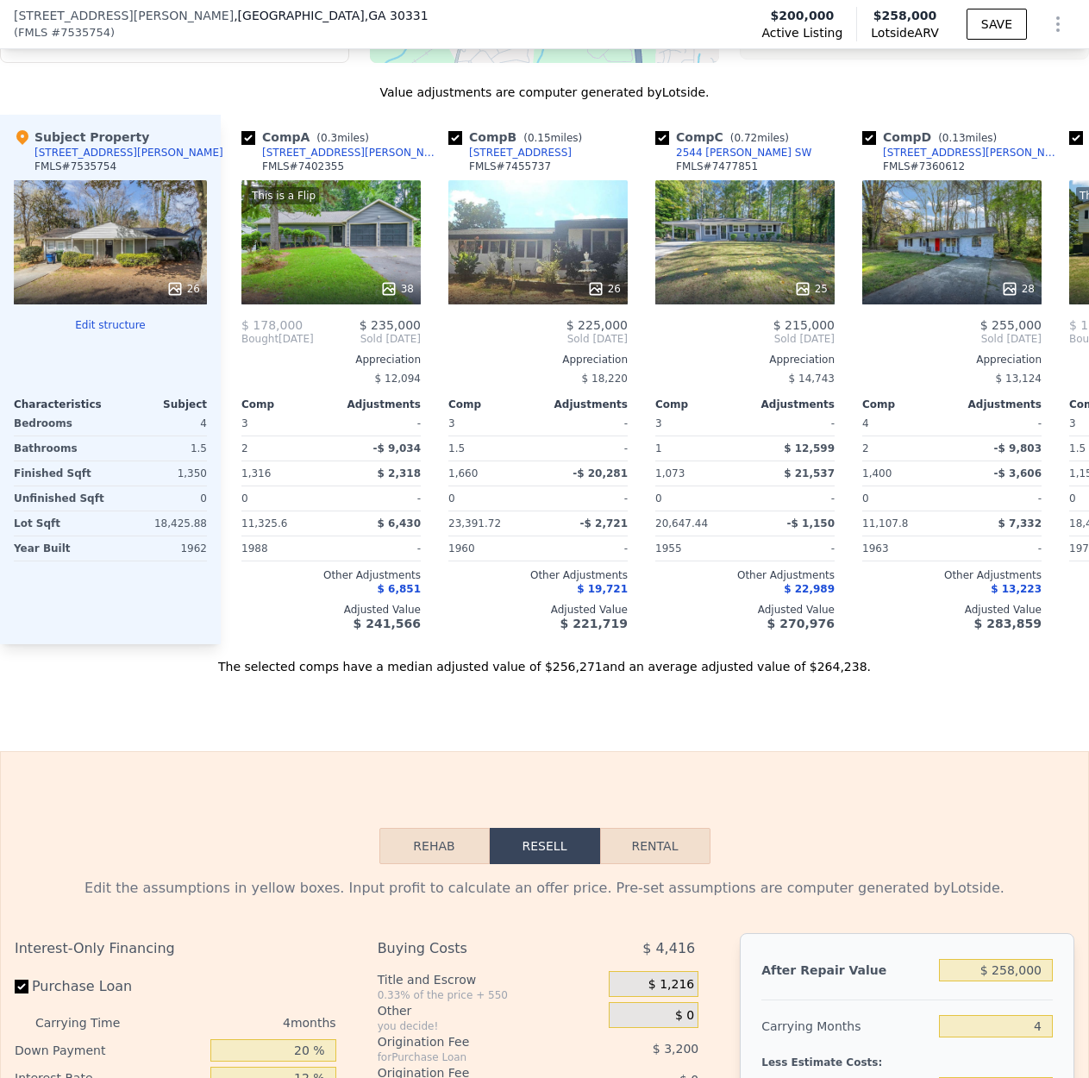
scroll to position [1938, 0]
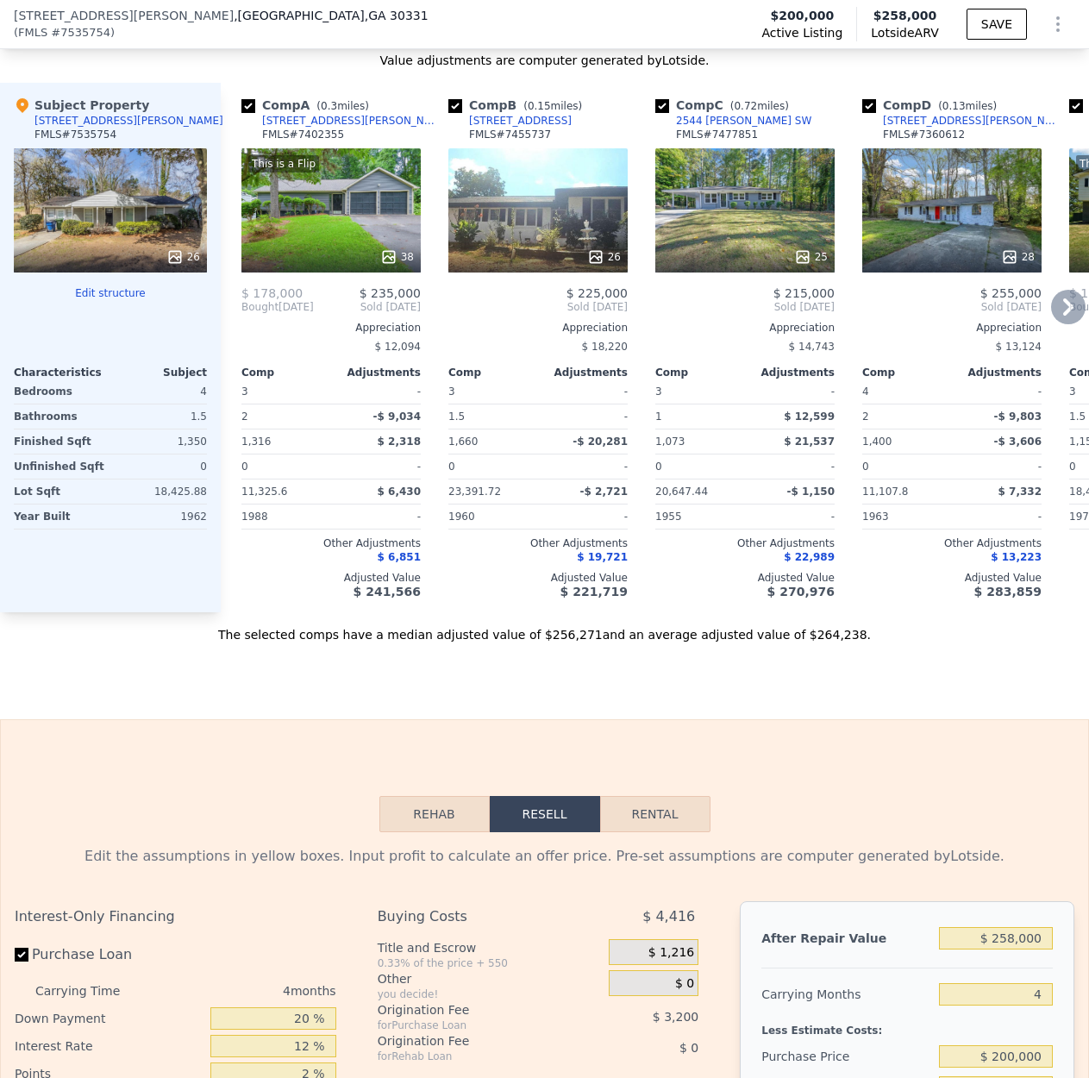
click at [332, 197] on div "This is a Flip 38" at bounding box center [330, 210] width 179 height 124
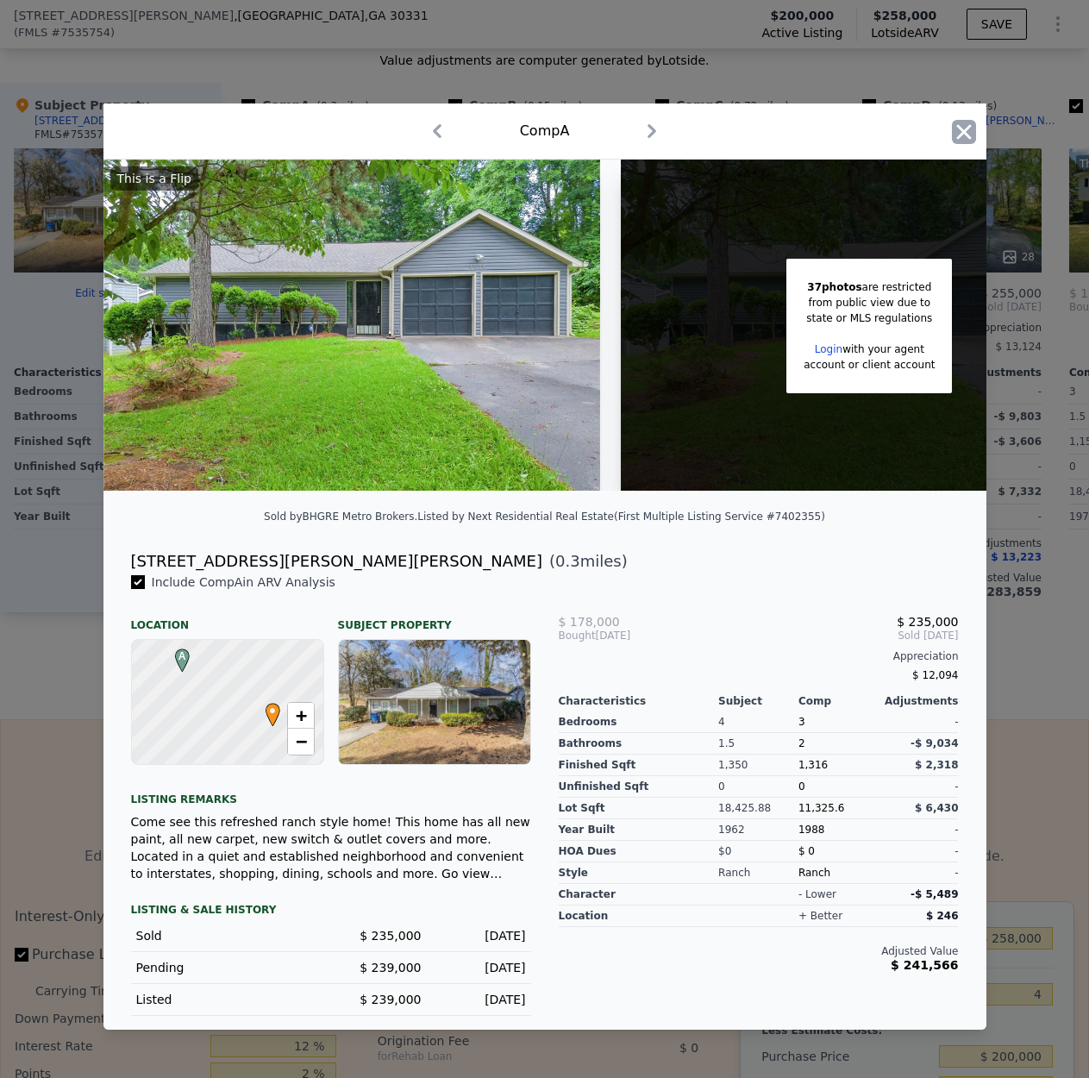
click at [955, 122] on icon "button" at bounding box center [964, 132] width 24 height 24
